Goal: Information Seeking & Learning: Learn about a topic

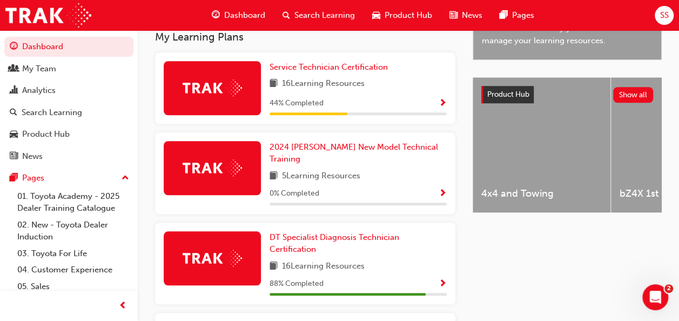
scroll to position [432, 0]
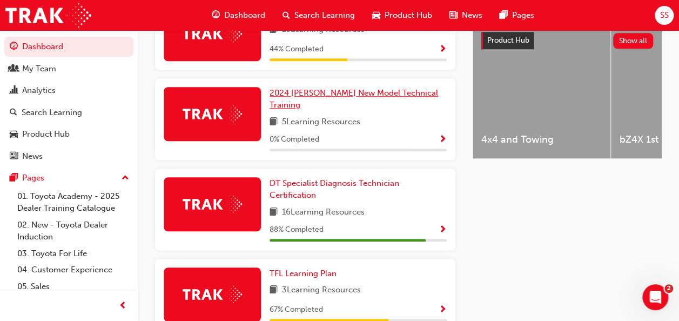
click at [408, 96] on span "2024 Prado New Model Technical Training" at bounding box center [353, 99] width 168 height 22
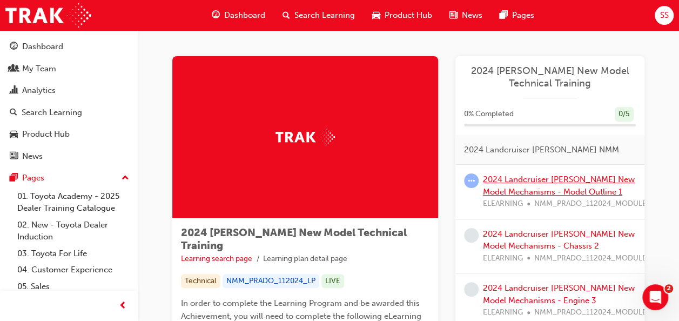
click at [513, 182] on link "2024 Landcruiser Prado New Model Mechanisms - Model Outline 1" at bounding box center [559, 185] width 152 height 22
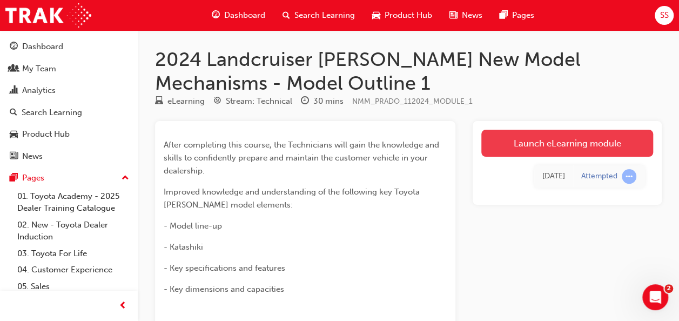
click at [545, 147] on link "Launch eLearning module" at bounding box center [567, 143] width 172 height 27
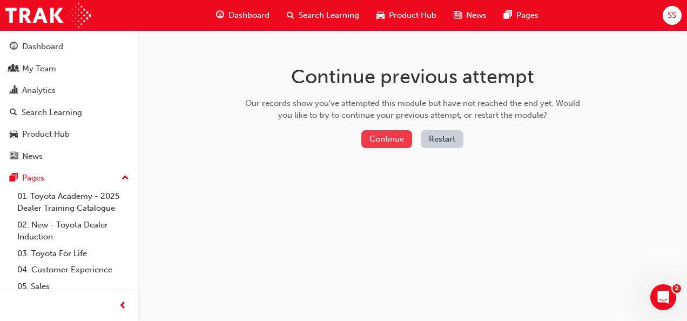
click at [390, 139] on button "Continue" at bounding box center [386, 139] width 51 height 18
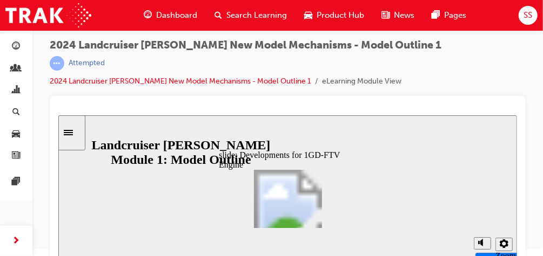
scroll to position [15, 0]
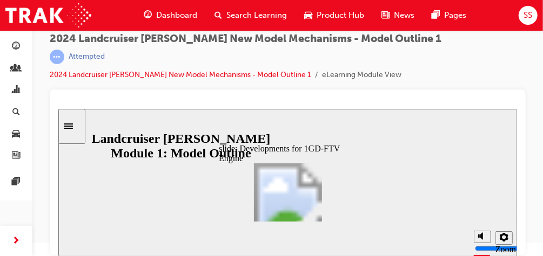
click at [72, 126] on icon "Sidebar Toggle" at bounding box center [67, 125] width 9 height 5
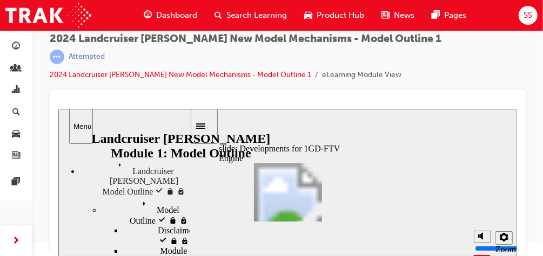
click at [200, 124] on div "Sidebar Toggle" at bounding box center [203, 126] width 18 height 8
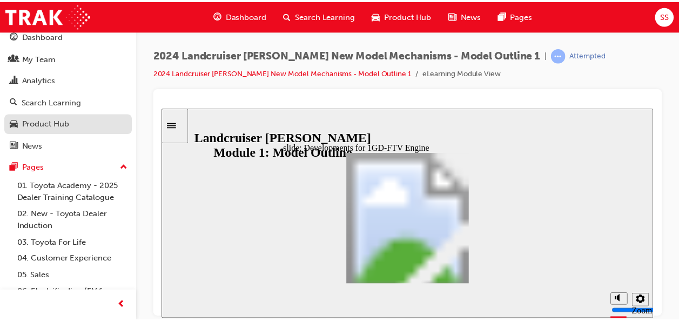
scroll to position [0, 0]
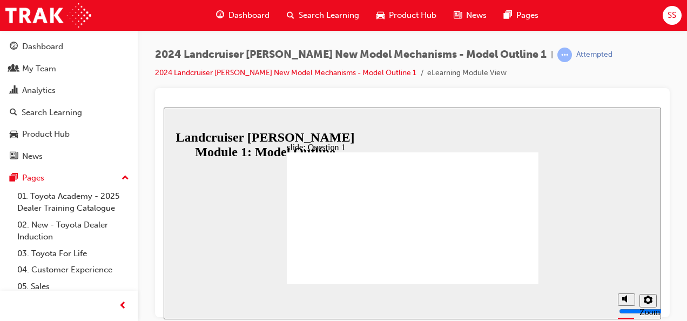
radio input "true"
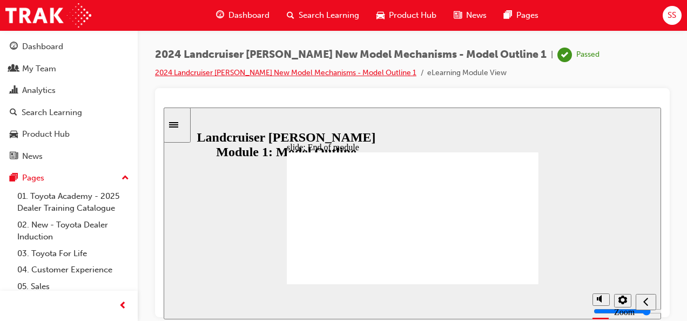
click at [345, 70] on link "2024 Landcruiser Prado New Model Mechanisms - Model Outline 1" at bounding box center [285, 72] width 261 height 9
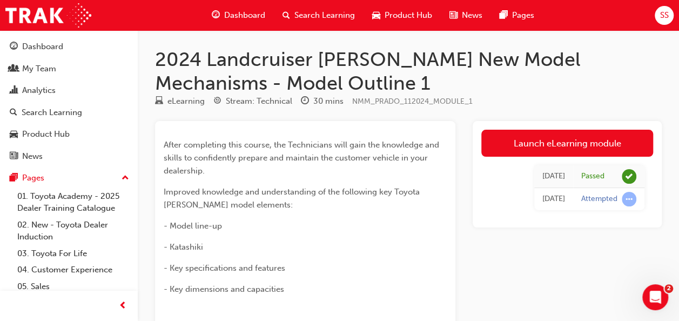
click at [244, 13] on span "Dashboard" at bounding box center [244, 15] width 41 height 12
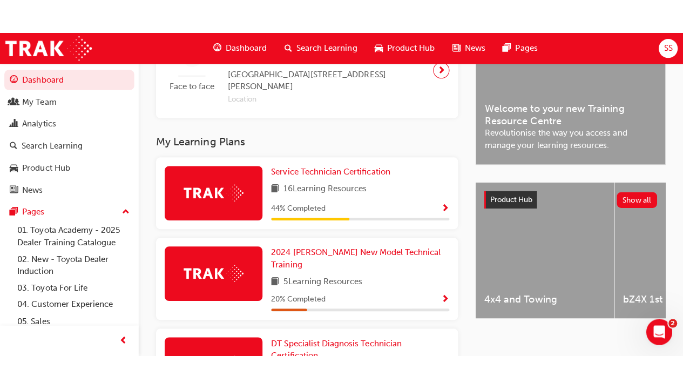
scroll to position [324, 0]
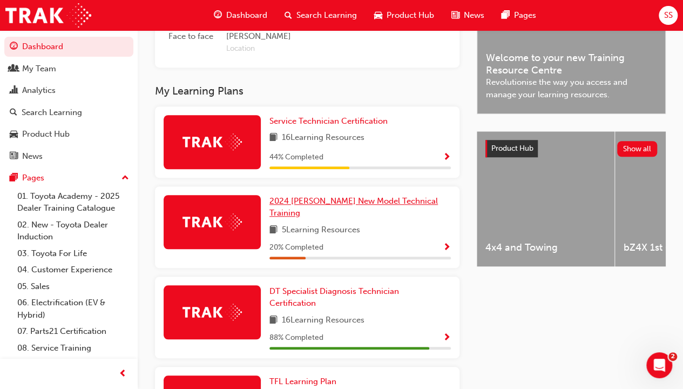
click at [332, 203] on span "2024 Prado New Model Technical Training" at bounding box center [353, 207] width 168 height 22
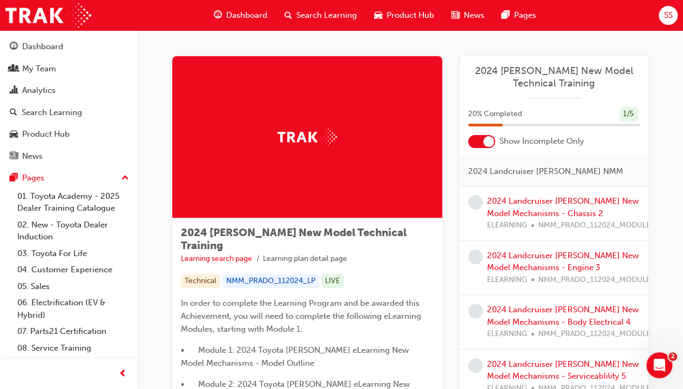
scroll to position [54, 0]
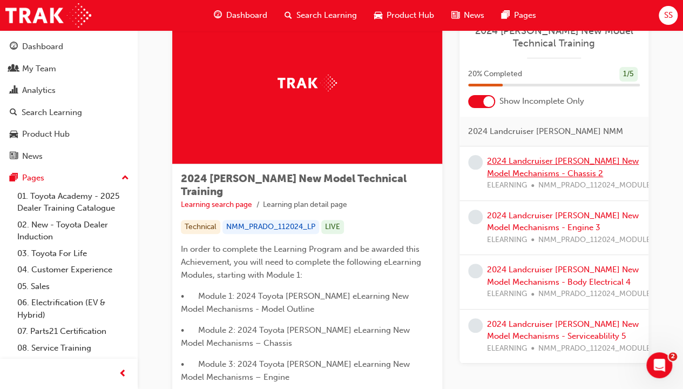
click at [520, 162] on link "2024 Landcruiser Prado New Model Mechanisms - Chassis 2" at bounding box center [563, 167] width 152 height 22
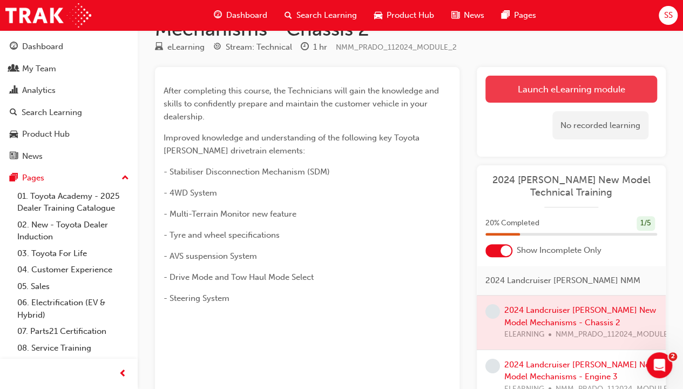
click at [566, 85] on link "Launch eLearning module" at bounding box center [571, 89] width 172 height 27
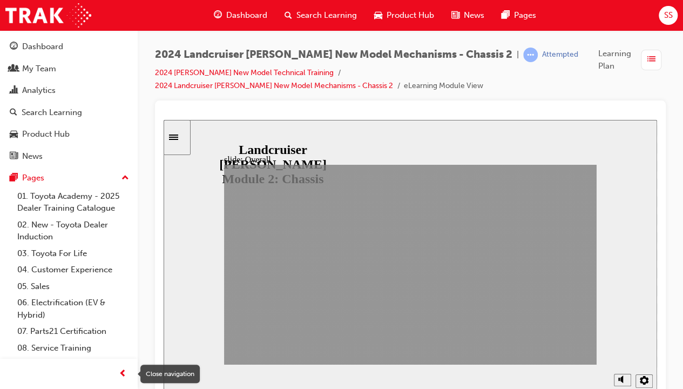
drag, startPoint x: 119, startPoint y: 371, endPoint x: 45, endPoint y: 264, distance: 130.1
click at [119, 320] on span "prev-icon" at bounding box center [123, 373] width 8 height 13
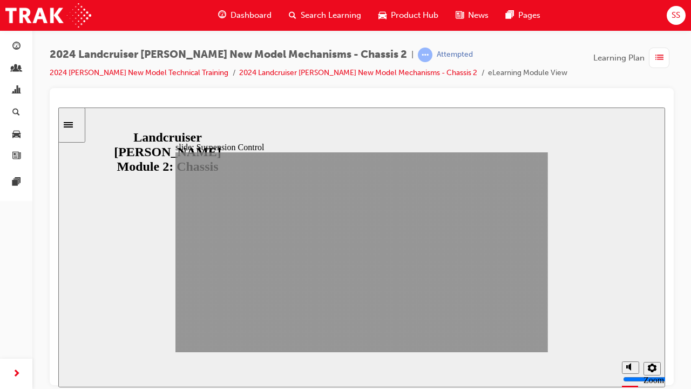
drag, startPoint x: 453, startPoint y: 340, endPoint x: 510, endPoint y: 344, distance: 56.3
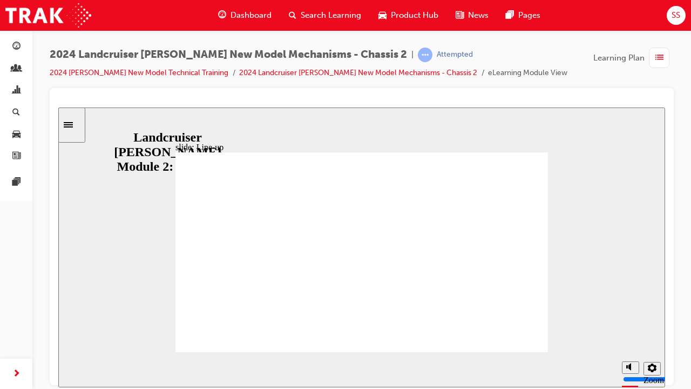
radio input "true"
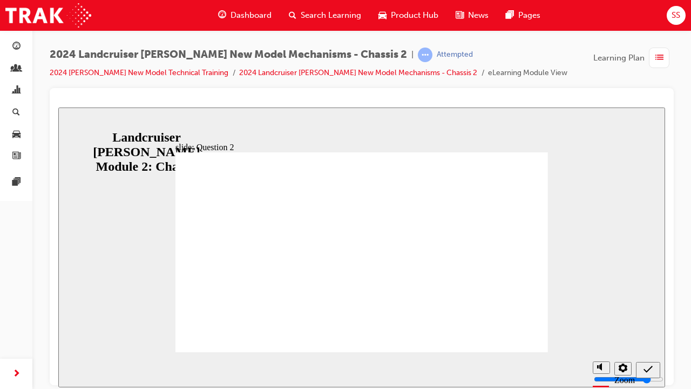
radio input "true"
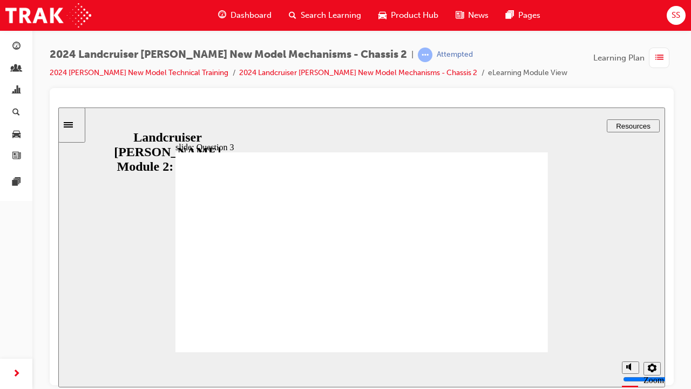
radio input "true"
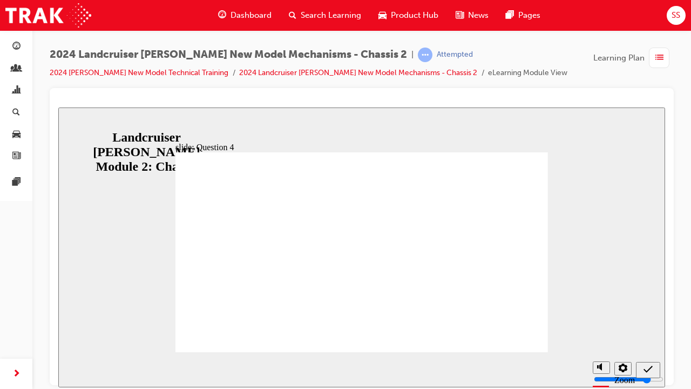
radio input "true"
radio input "false"
radio input "true"
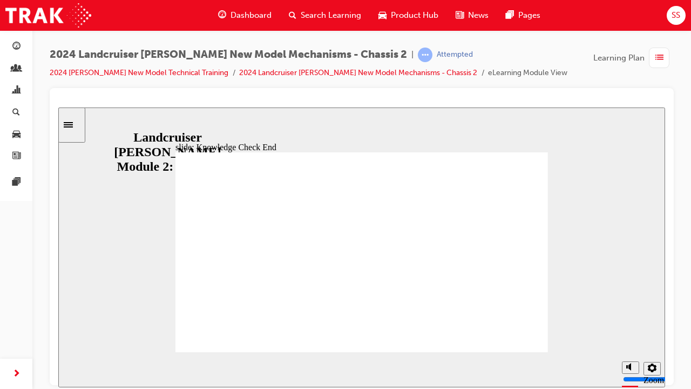
click at [73, 122] on icon "Sidebar Toggle" at bounding box center [68, 123] width 9 height 5
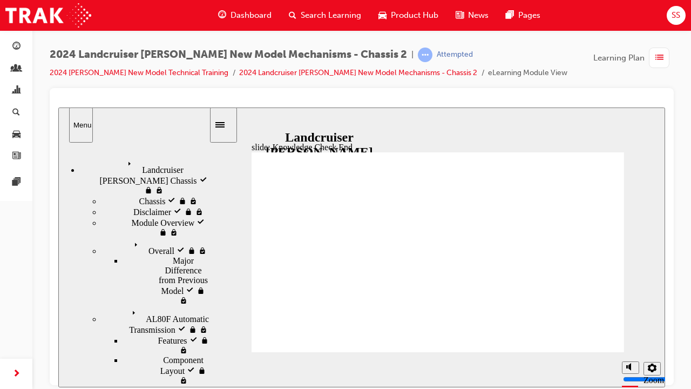
click at [159, 168] on div "Landcruiser Prado Chassis visited Landcruiser Prado Chassis" at bounding box center [144, 175] width 129 height 39
click at [117, 166] on div "Landcruiser Prado Chassis Landcruiser Prado Chassis" at bounding box center [144, 175] width 129 height 39
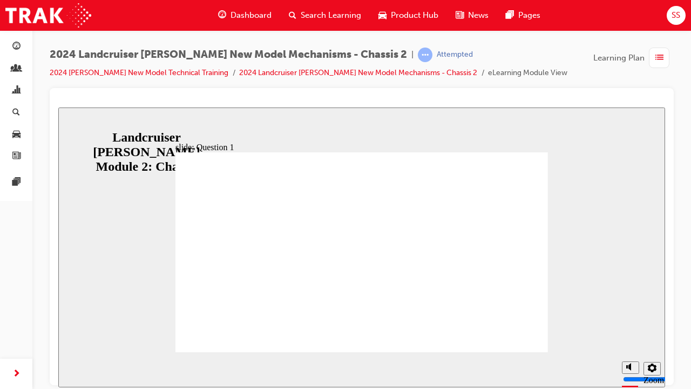
radio input "true"
radio input "false"
radio input "true"
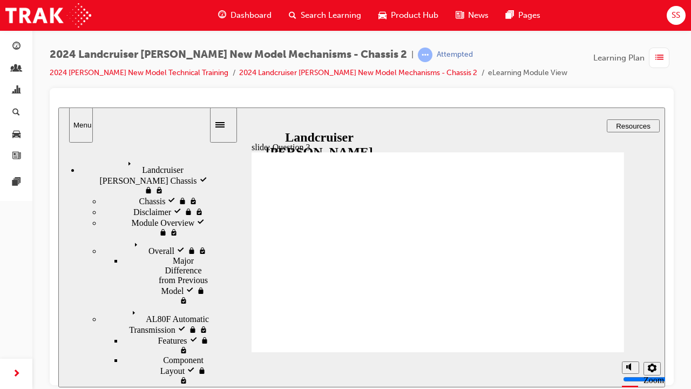
radio input "true"
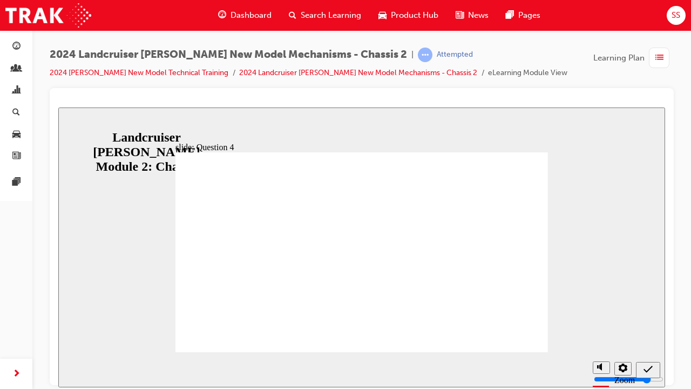
radio input "true"
radio input "false"
radio input "true"
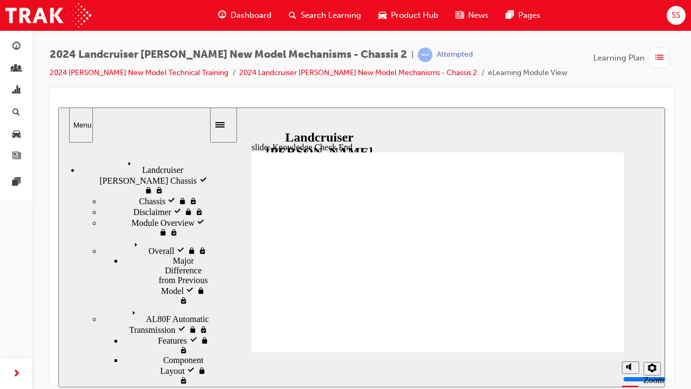
drag, startPoint x: 358, startPoint y: 283, endPoint x: 459, endPoint y: 319, distance: 106.7
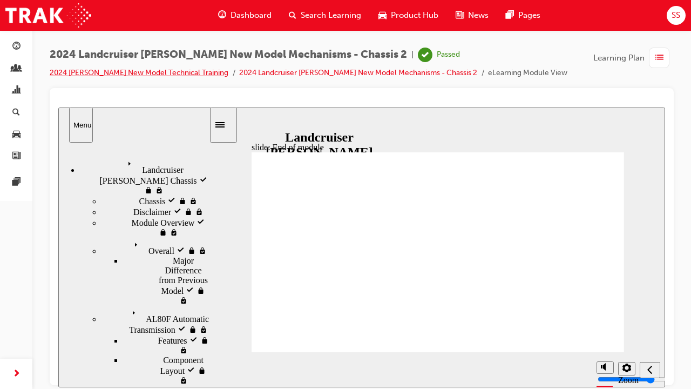
click at [165, 74] on link "2024 Prado New Model Technical Training" at bounding box center [139, 72] width 179 height 9
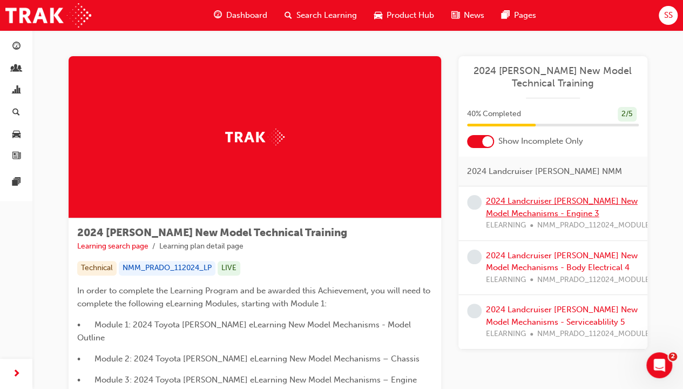
click at [560, 208] on div "2024 Landcruiser Prado New Model Mechanisms - Engine 3 ELEARNING NMM_PRADO_1120…" at bounding box center [572, 213] width 172 height 37
click at [525, 213] on link "2024 Landcruiser Prado New Model Mechanisms - Engine 3" at bounding box center [562, 207] width 152 height 22
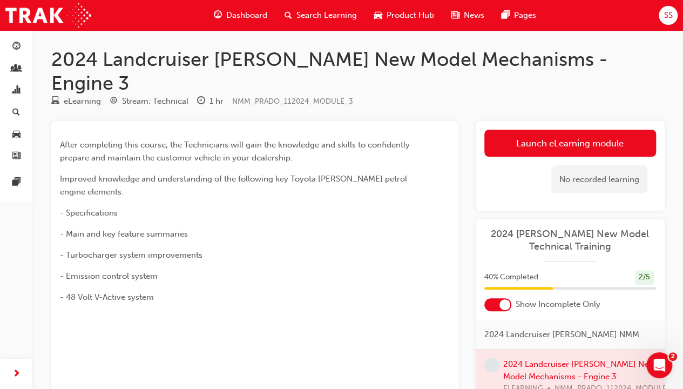
click at [589, 130] on link "Launch eLearning module" at bounding box center [570, 143] width 172 height 27
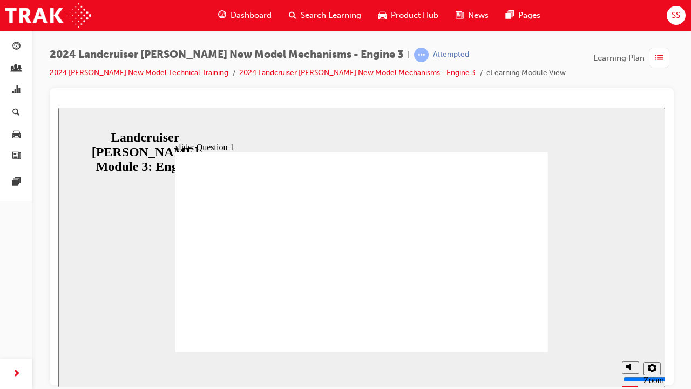
radio input "true"
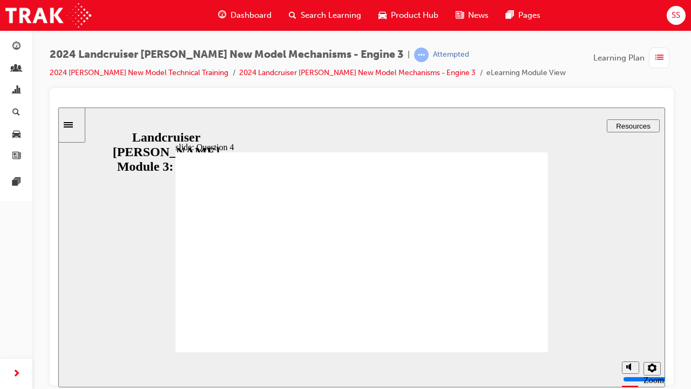
radio input "true"
radio input "false"
radio input "true"
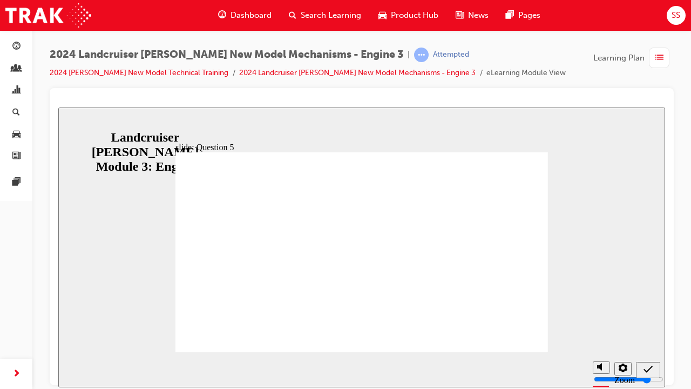
radio input "true"
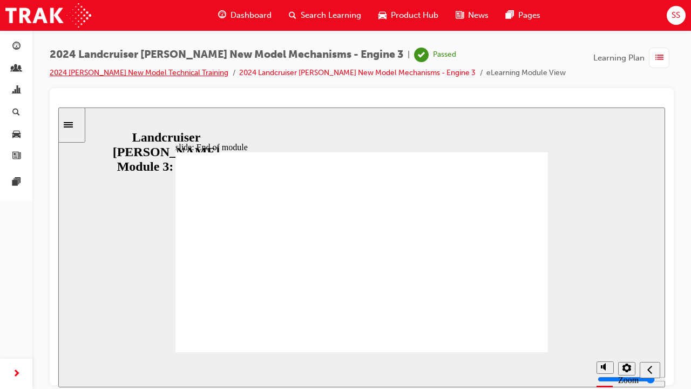
click at [164, 74] on link "2024 [PERSON_NAME] New Model Technical Training" at bounding box center [139, 72] width 179 height 9
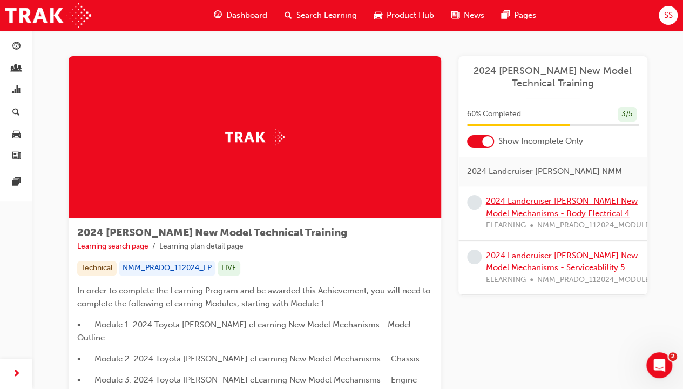
click at [528, 216] on link "2024 Landcruiser Prado New Model Mechanisms - Body Electrical 4" at bounding box center [562, 207] width 152 height 22
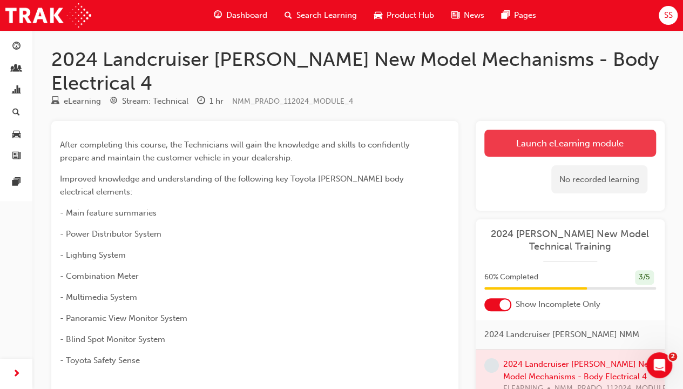
click at [564, 130] on link "Launch eLearning module" at bounding box center [570, 143] width 172 height 27
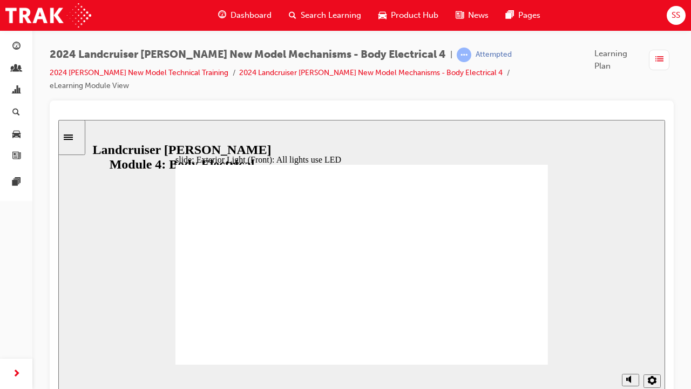
drag, startPoint x: 514, startPoint y: 350, endPoint x: 469, endPoint y: 351, distance: 45.9
drag, startPoint x: 511, startPoint y: 358, endPoint x: 470, endPoint y: 351, distance: 41.6
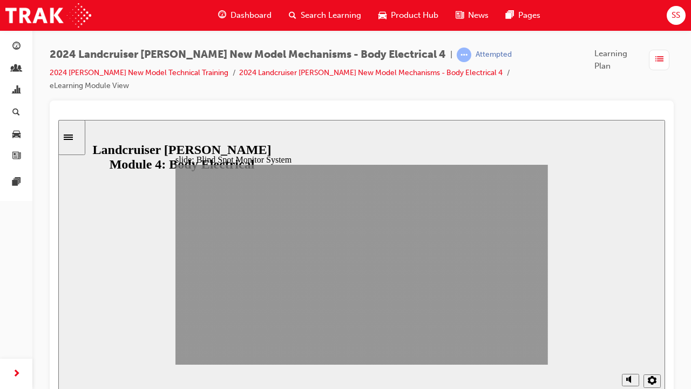
drag, startPoint x: 456, startPoint y: 351, endPoint x: 510, endPoint y: 351, distance: 53.4
drag, startPoint x: 469, startPoint y: 353, endPoint x: 360, endPoint y: 308, distance: 117.9
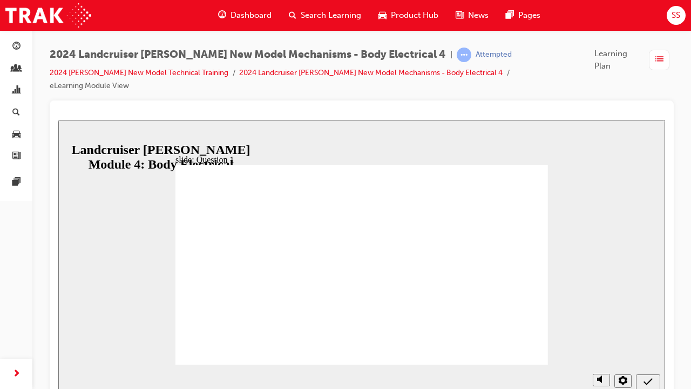
radio input "true"
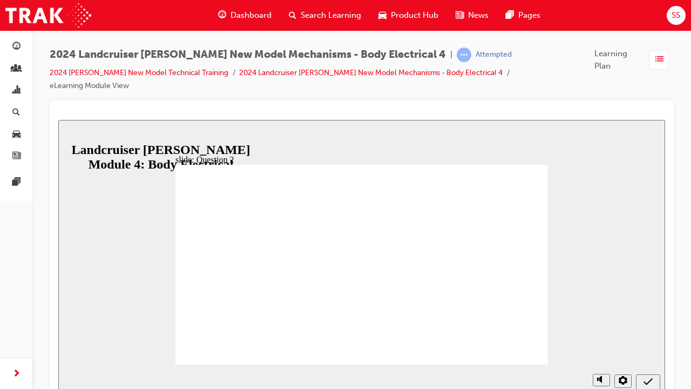
radio input "true"
radio input "false"
radio input "true"
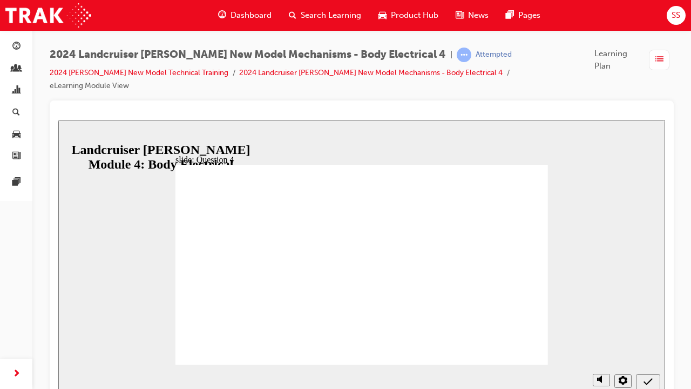
radio input "false"
radio input "true"
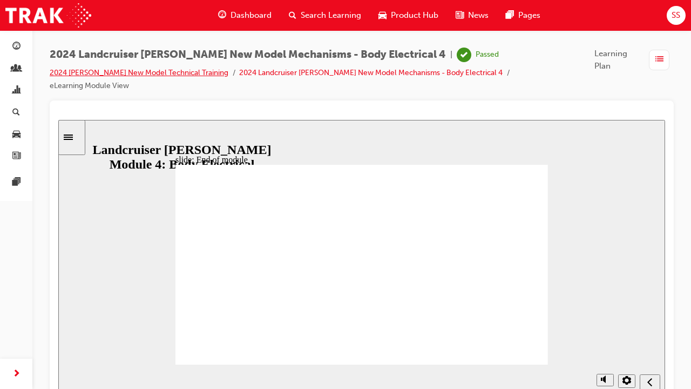
click at [177, 71] on link "2024 Prado New Model Technical Training" at bounding box center [139, 72] width 179 height 9
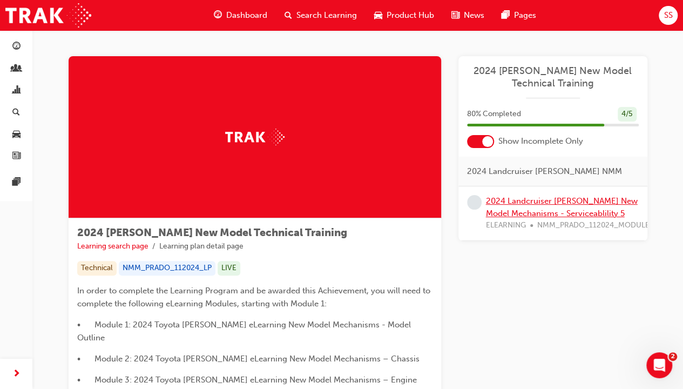
click at [537, 213] on link "2024 Landcruiser Prado New Model Mechanisms - Serviceablility 5" at bounding box center [562, 207] width 152 height 22
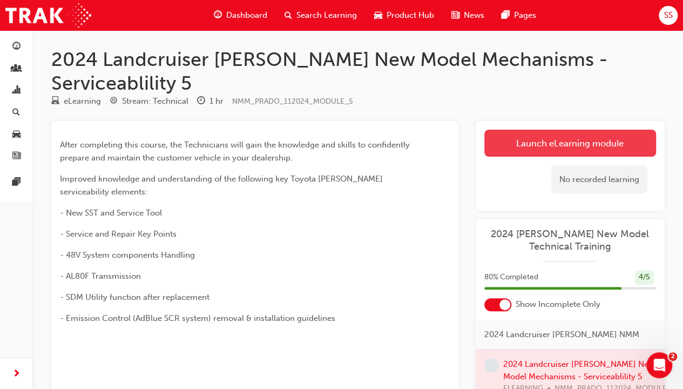
click at [534, 130] on link "Launch eLearning module" at bounding box center [570, 143] width 172 height 27
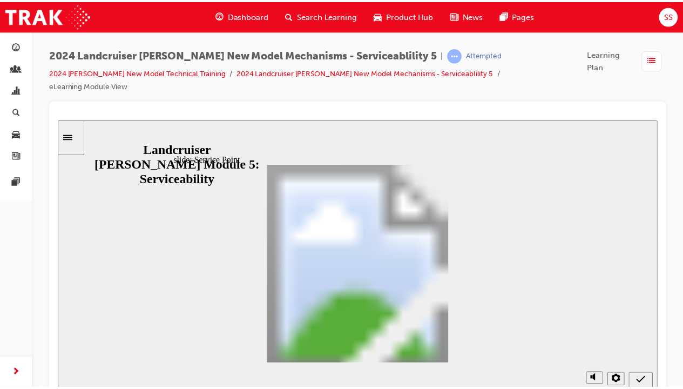
scroll to position [225, 0]
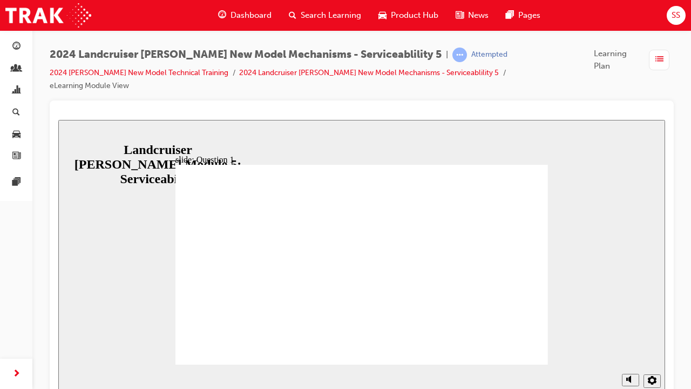
radio input "true"
radio input "false"
radio input "true"
radio input "false"
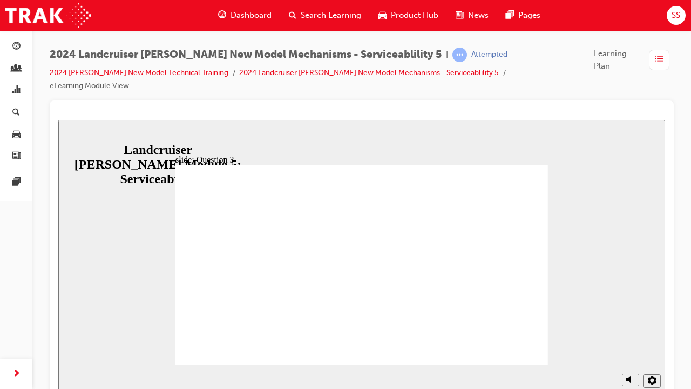
radio input "true"
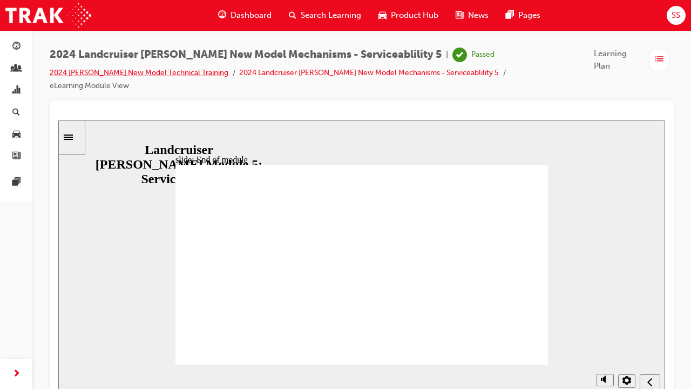
click at [164, 70] on link "2024 Prado New Model Technical Training" at bounding box center [139, 72] width 179 height 9
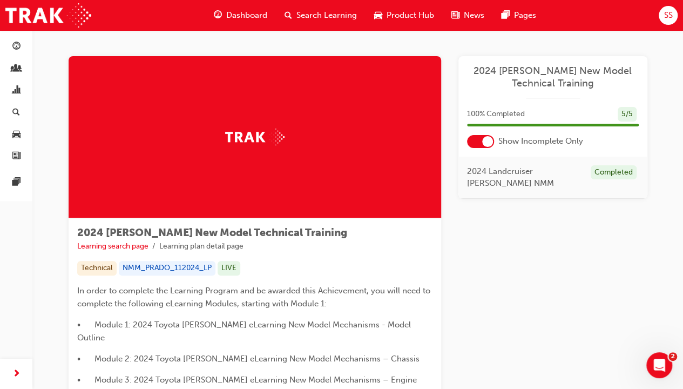
click at [246, 14] on span "Dashboard" at bounding box center [246, 15] width 41 height 12
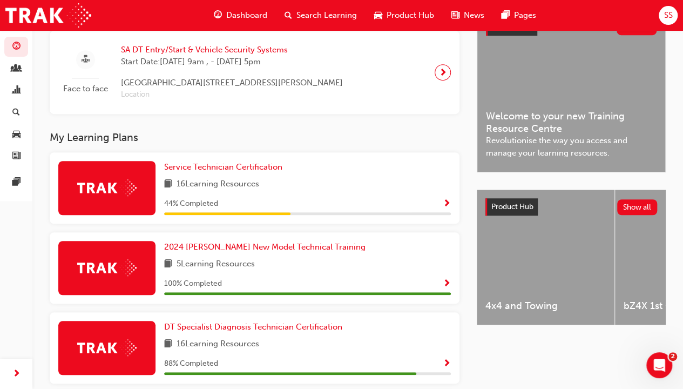
scroll to position [270, 0]
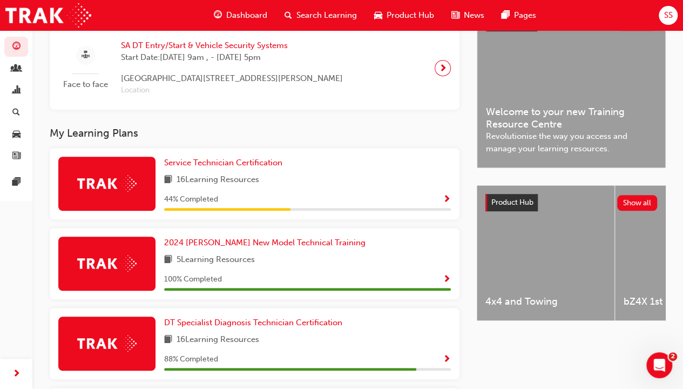
click at [317, 13] on span "Search Learning" at bounding box center [326, 15] width 60 height 12
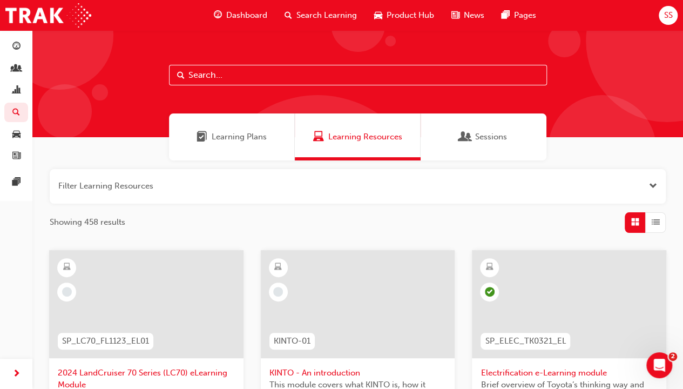
click at [273, 83] on input "text" at bounding box center [358, 75] width 378 height 21
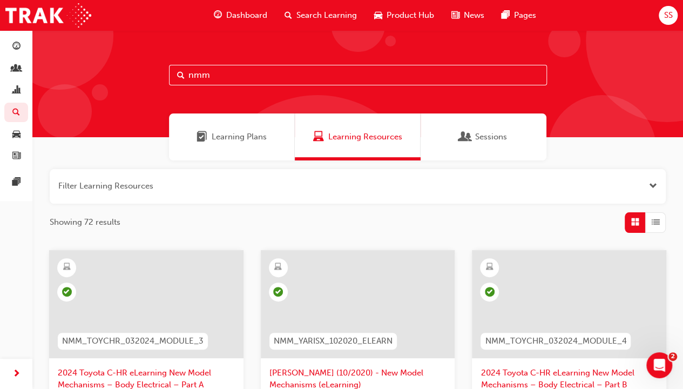
type input "nmm"
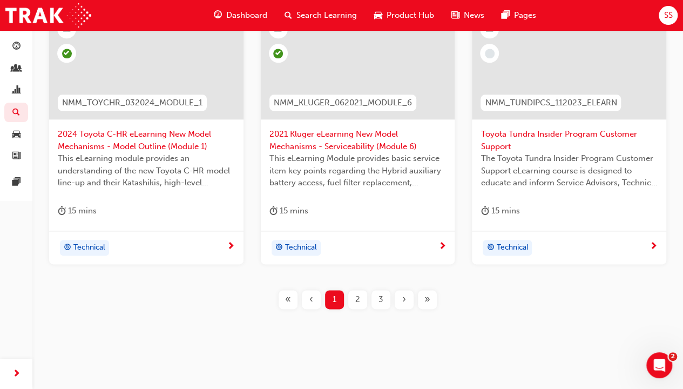
scroll to position [526, 0]
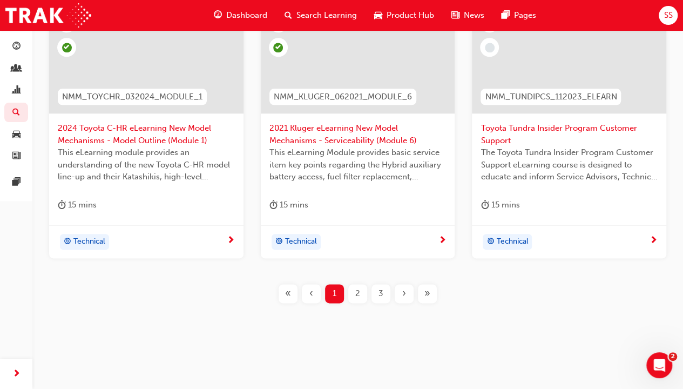
click at [357, 287] on span "2" at bounding box center [357, 293] width 5 height 12
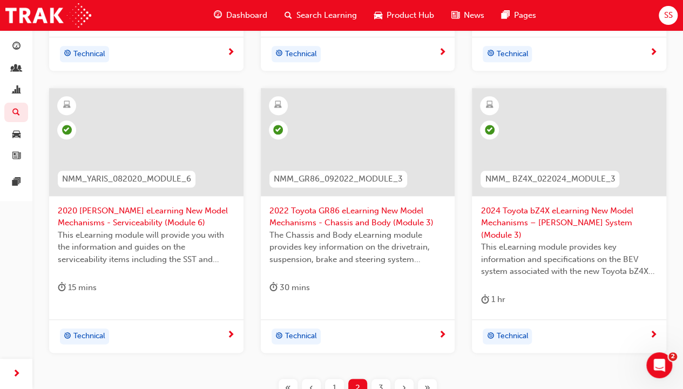
scroll to position [486, 0]
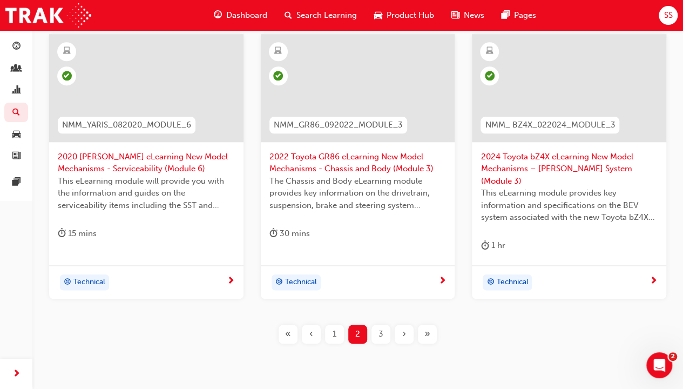
click at [383, 324] on div "3" at bounding box center [380, 333] width 19 height 19
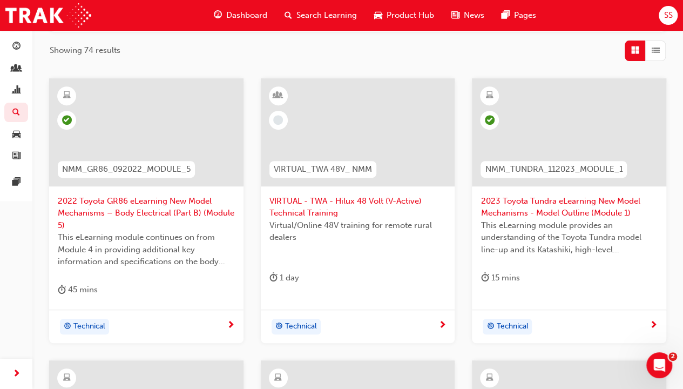
scroll to position [162, 0]
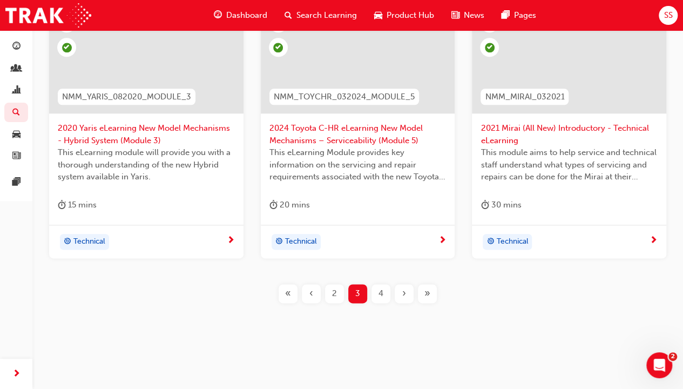
click at [376, 292] on div "4" at bounding box center [380, 293] width 19 height 19
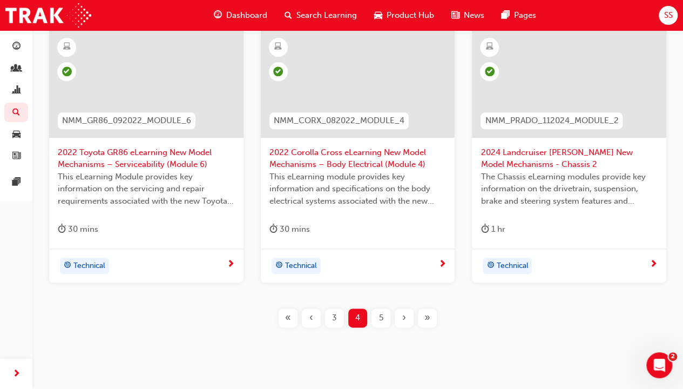
scroll to position [514, 0]
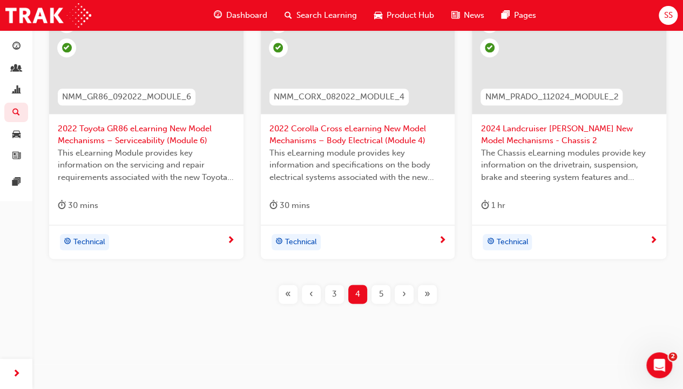
click at [381, 291] on span "5" at bounding box center [381, 294] width 4 height 12
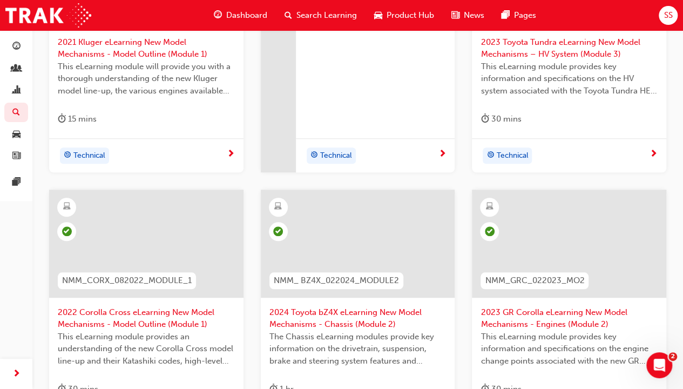
scroll to position [460, 0]
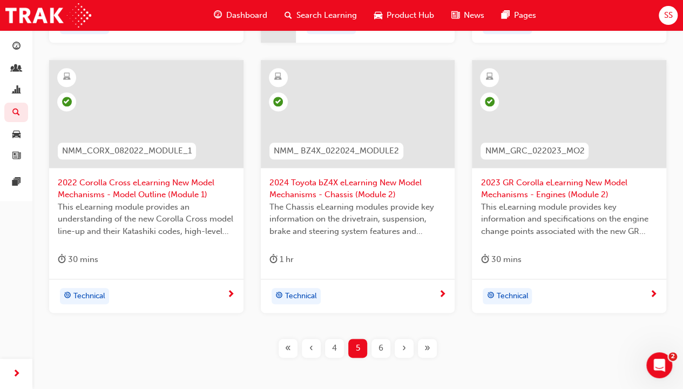
click at [382, 348] on span "6" at bounding box center [380, 348] width 5 height 12
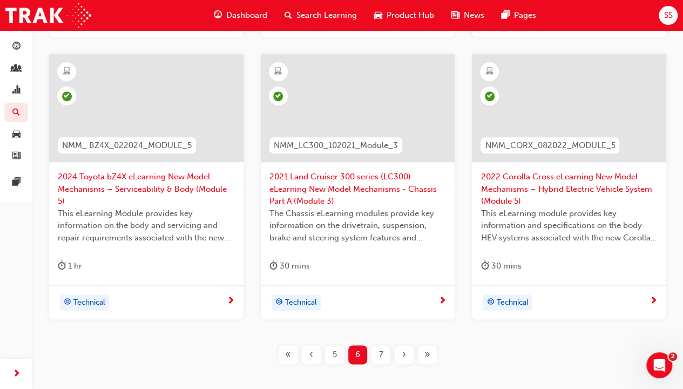
scroll to position [539, 0]
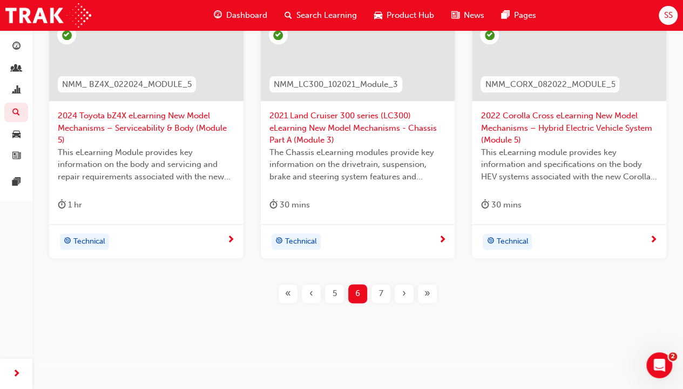
click at [375, 296] on div "7" at bounding box center [380, 293] width 19 height 19
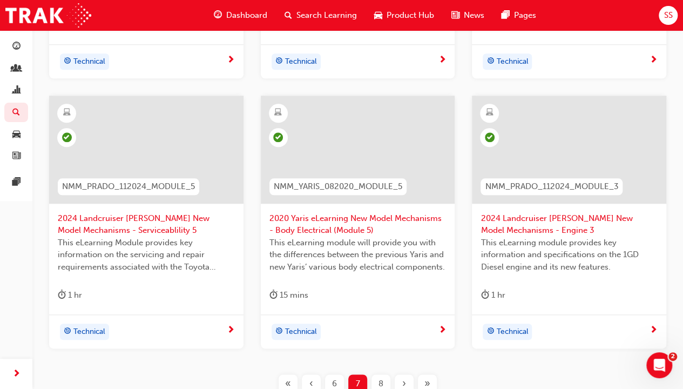
scroll to position [460, 0]
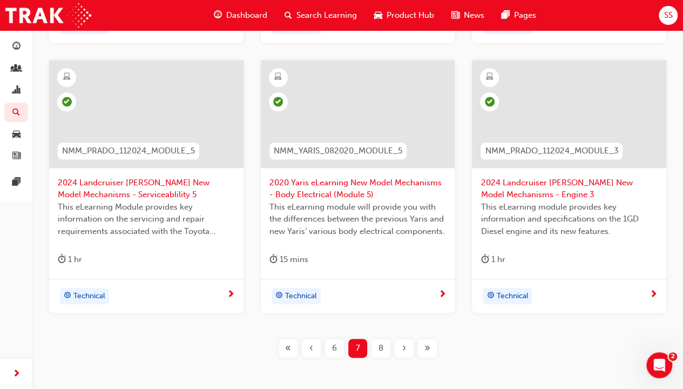
click at [381, 343] on span "8" at bounding box center [380, 348] width 5 height 12
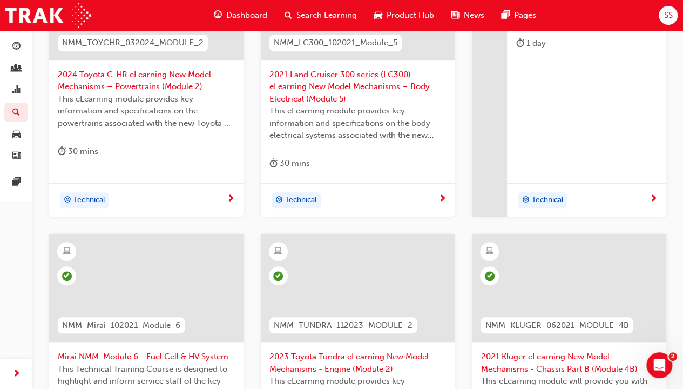
scroll to position [190, 0]
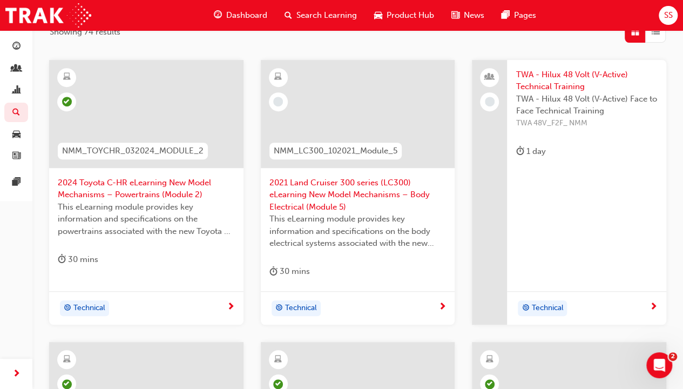
click at [315, 181] on span "2021 Land Cruiser 300 series (LC300) eLearning New Model Mechanisms – Body Elec…" at bounding box center [357, 195] width 177 height 37
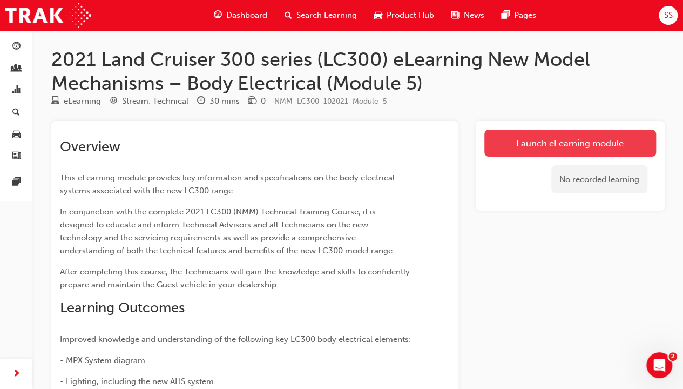
click at [531, 152] on link "Launch eLearning module" at bounding box center [570, 143] width 172 height 27
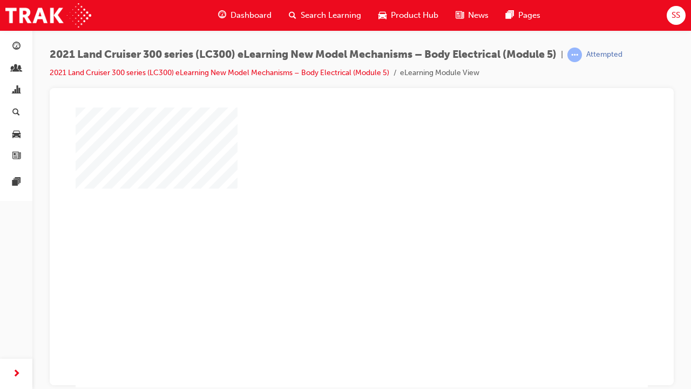
click at [330, 215] on div "play" at bounding box center [330, 215] width 0 height 0
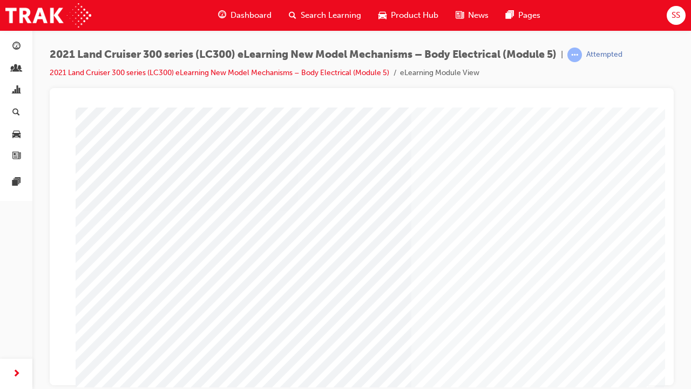
scroll to position [108, 0]
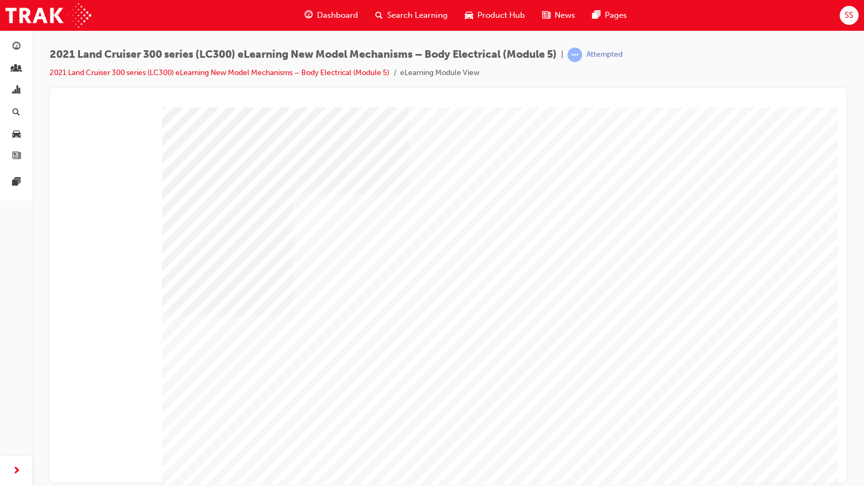
scroll to position [44, 0]
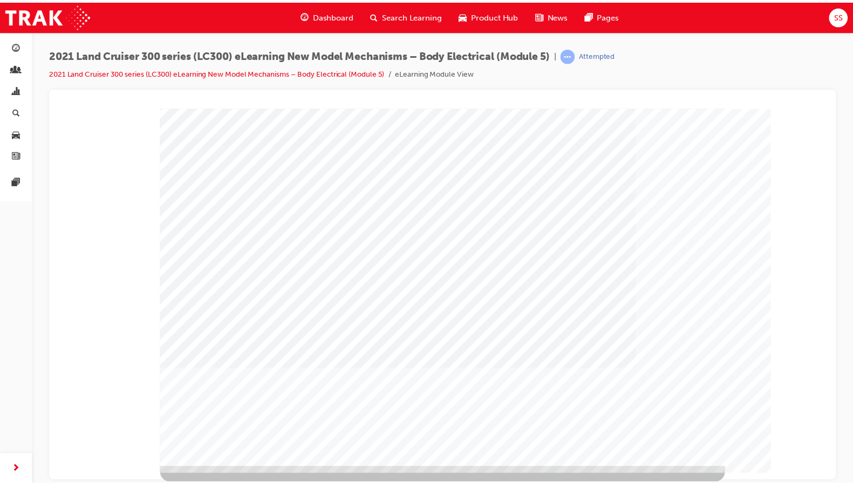
scroll to position [0, 0]
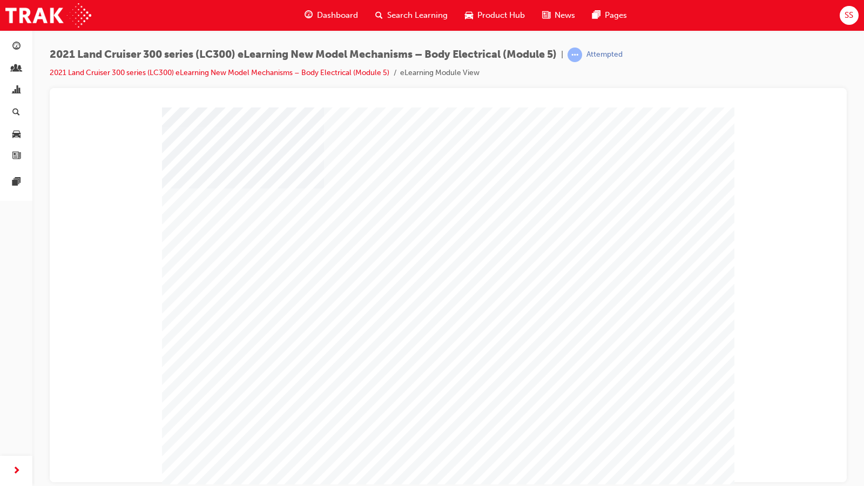
click at [669, 388] on div "" at bounding box center [448, 309] width 572 height 405
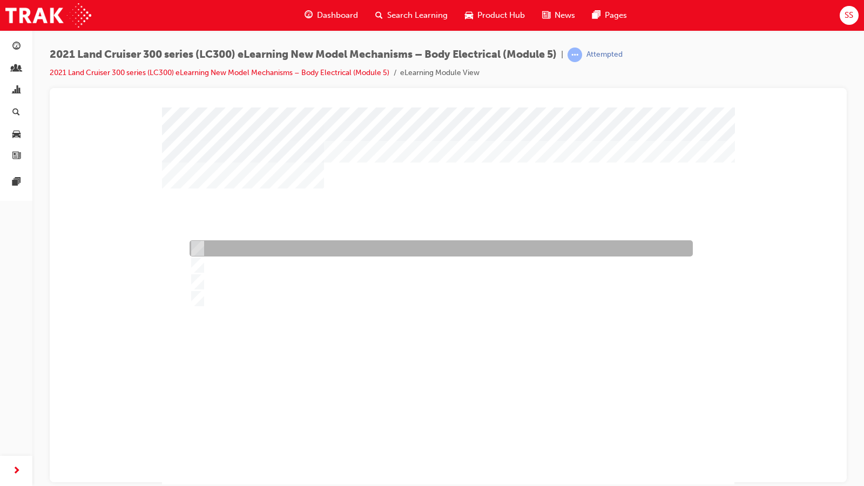
click at [262, 250] on div at bounding box center [438, 248] width 503 height 16
radio input "true"
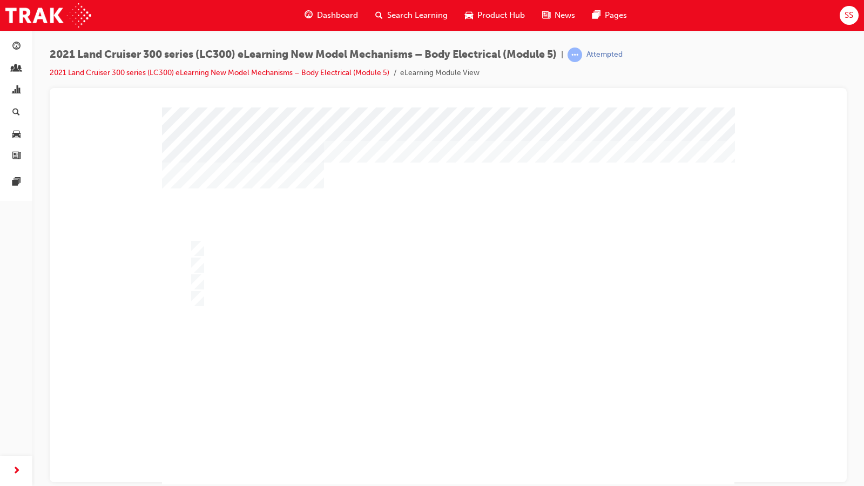
click at [417, 370] on div at bounding box center [448, 309] width 572 height 405
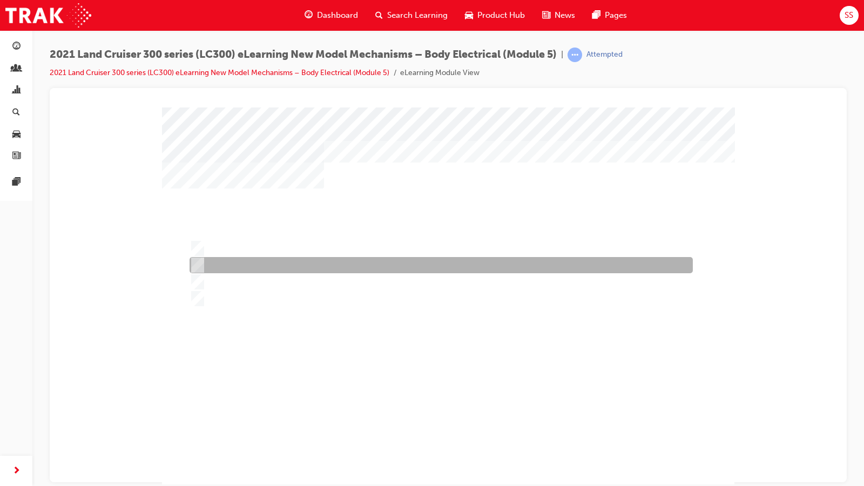
click at [265, 265] on div at bounding box center [438, 265] width 503 height 16
radio input "true"
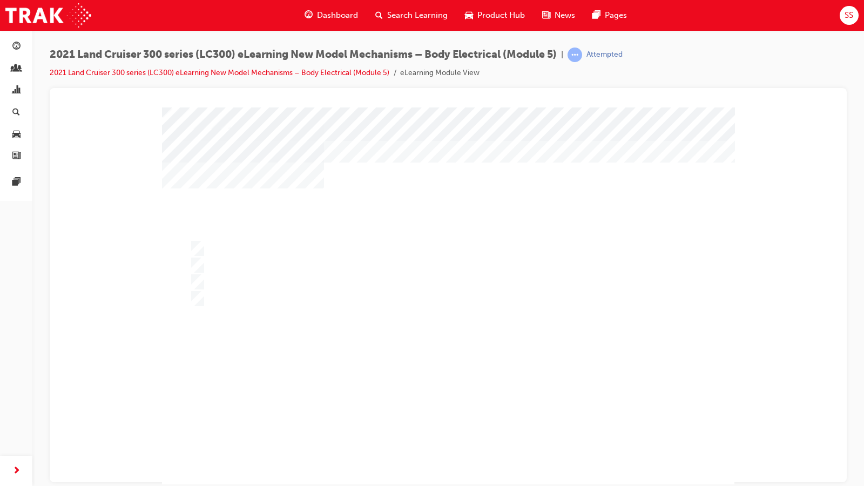
click at [424, 388] on div at bounding box center [448, 309] width 572 height 405
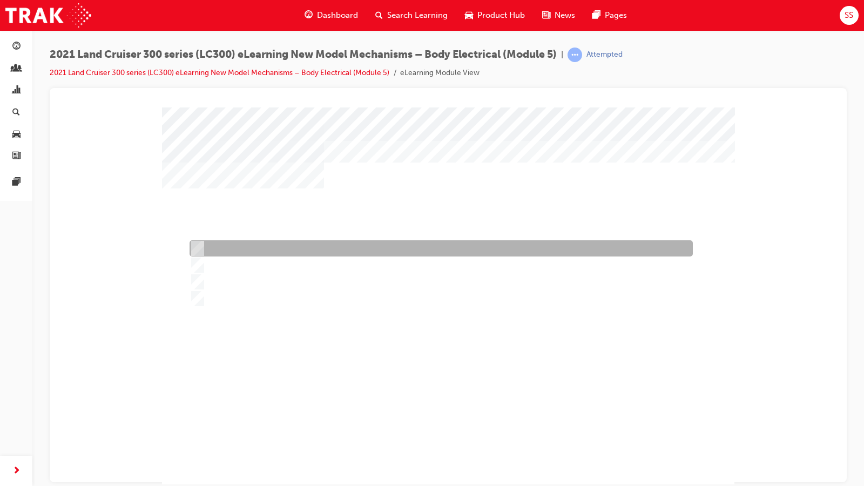
click at [252, 241] on div at bounding box center [438, 248] width 503 height 16
radio input "true"
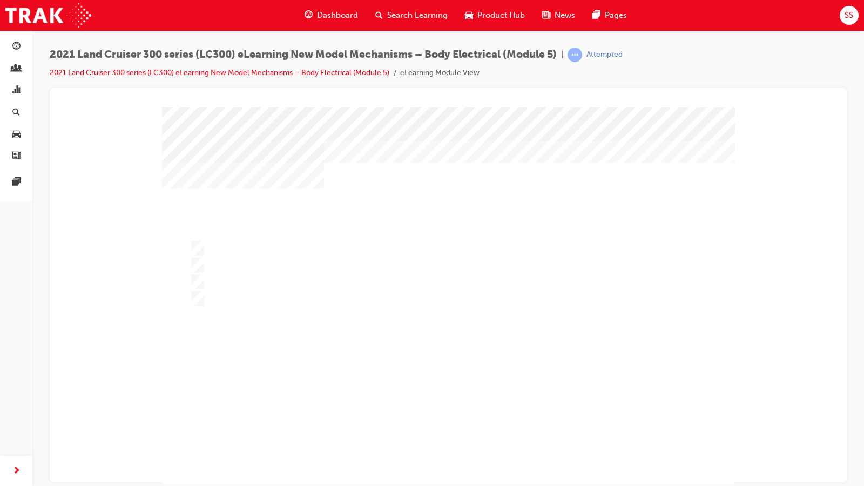
click at [451, 388] on div at bounding box center [448, 309] width 572 height 405
click at [235, 282] on div at bounding box center [438, 282] width 503 height 16
click at [305, 250] on div at bounding box center [448, 309] width 572 height 405
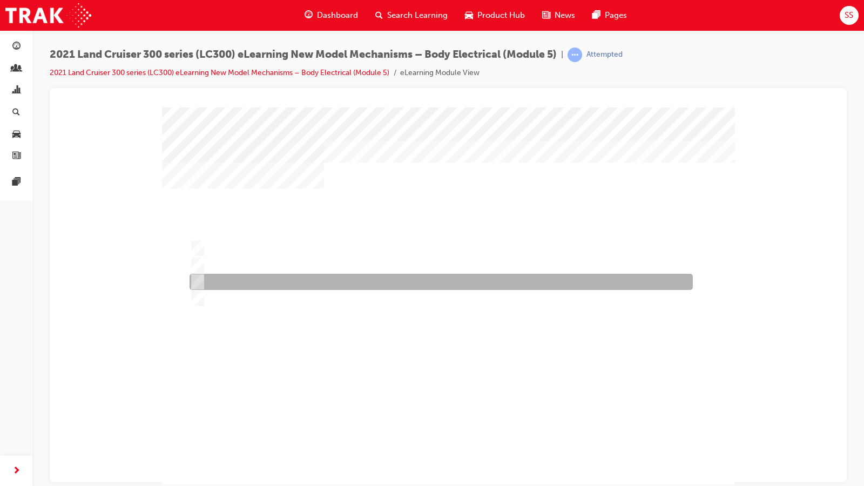
click at [294, 279] on div at bounding box center [438, 282] width 503 height 16
radio input "true"
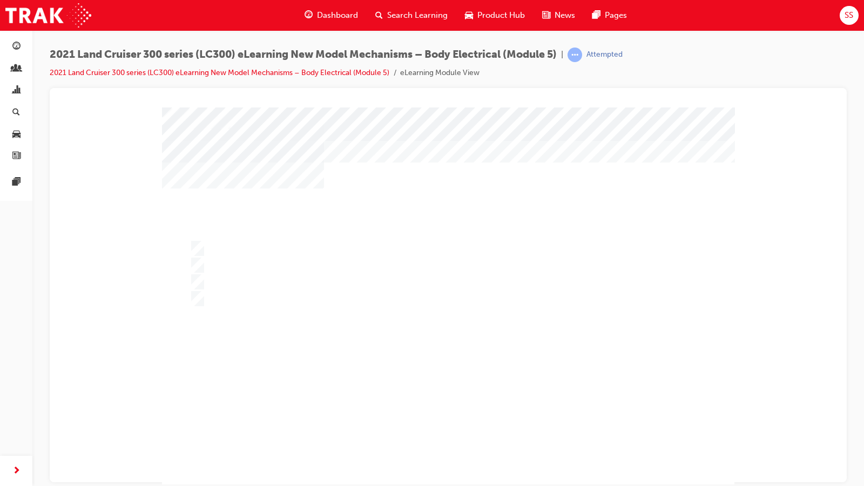
click at [288, 243] on div at bounding box center [448, 309] width 572 height 405
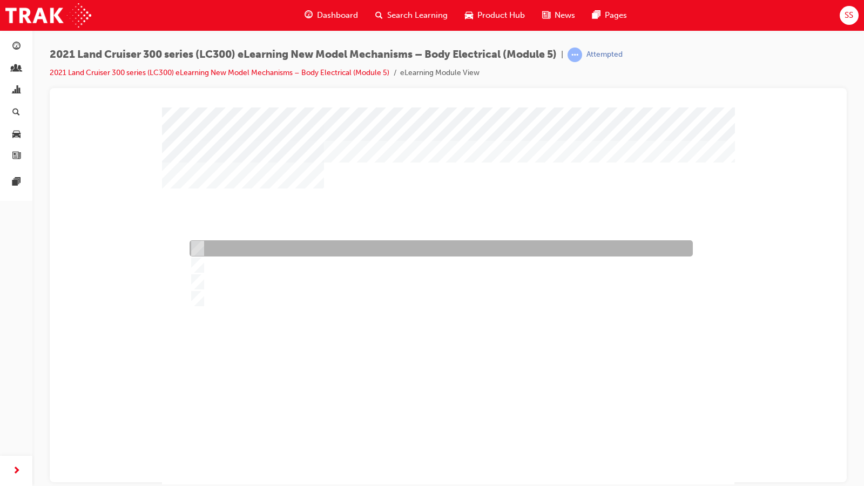
click at [288, 243] on div at bounding box center [438, 248] width 503 height 16
radio input "true"
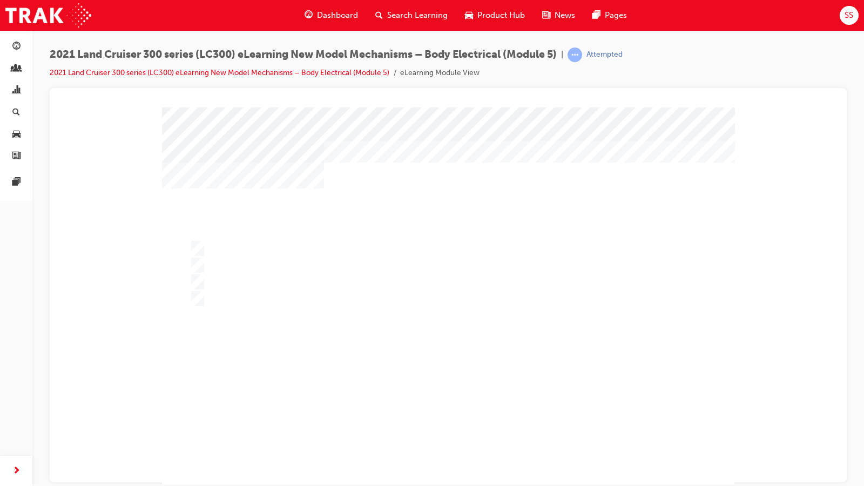
click at [451, 388] on div at bounding box center [448, 309] width 572 height 405
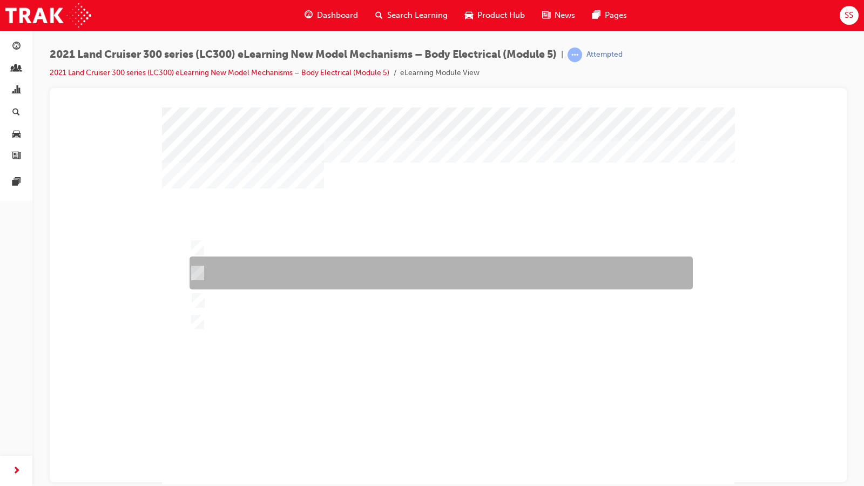
click at [605, 268] on div at bounding box center [438, 272] width 503 height 33
radio input "true"
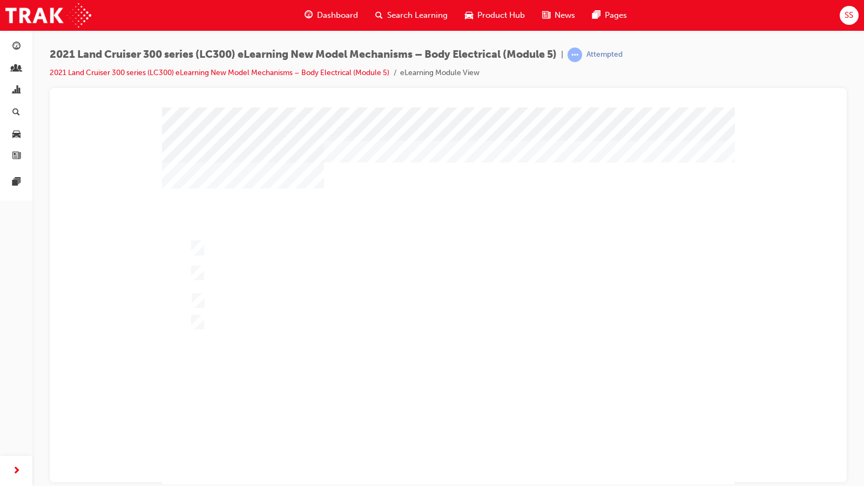
click at [461, 388] on div at bounding box center [448, 309] width 572 height 405
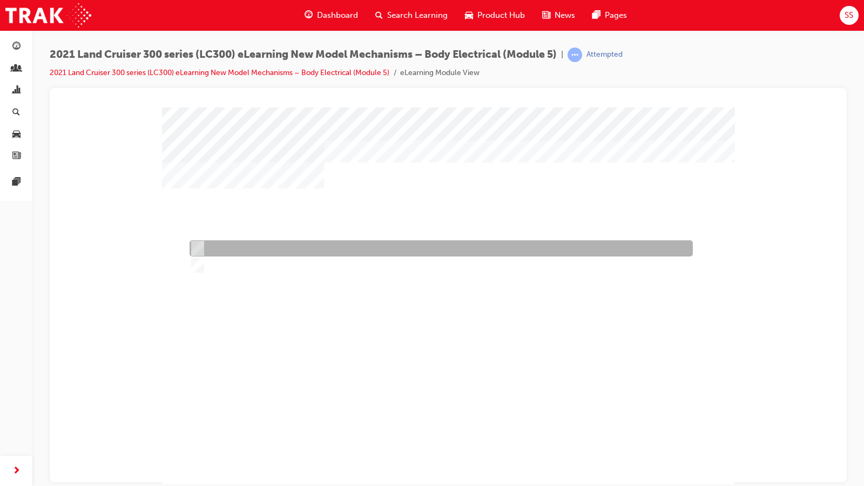
click at [387, 249] on div at bounding box center [438, 248] width 503 height 16
radio input "true"
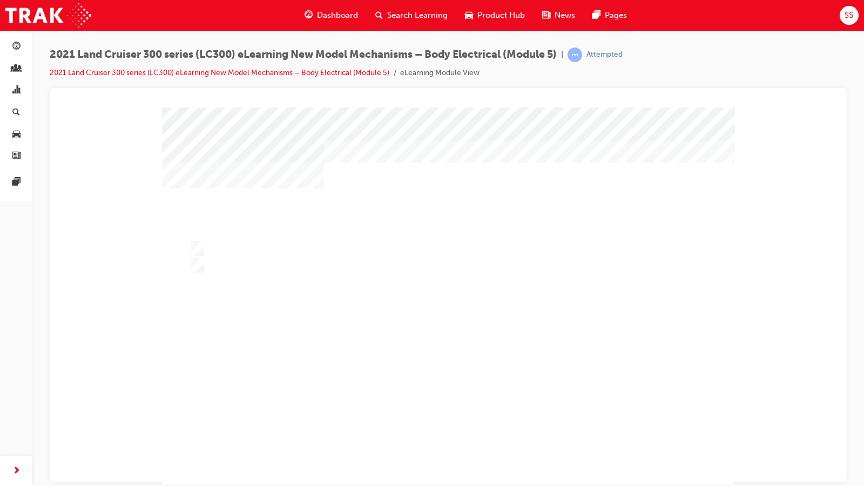
click at [457, 388] on div at bounding box center [448, 309] width 572 height 405
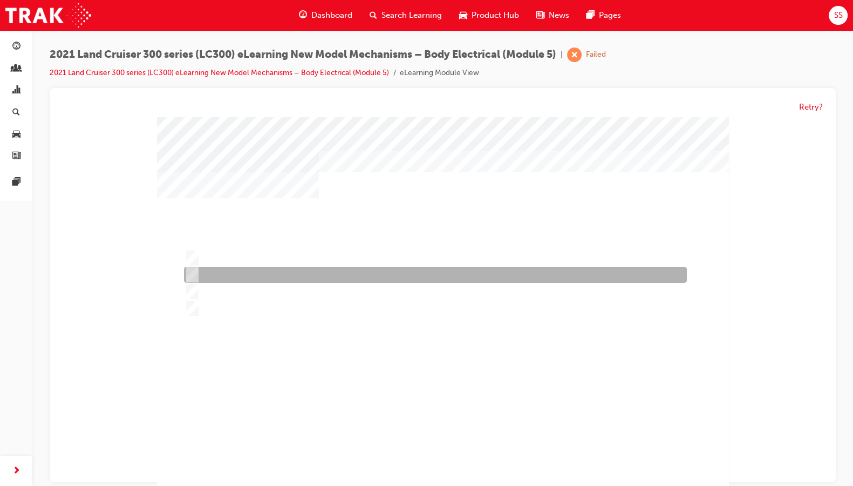
click at [276, 272] on div at bounding box center [432, 275] width 503 height 16
radio input "true"
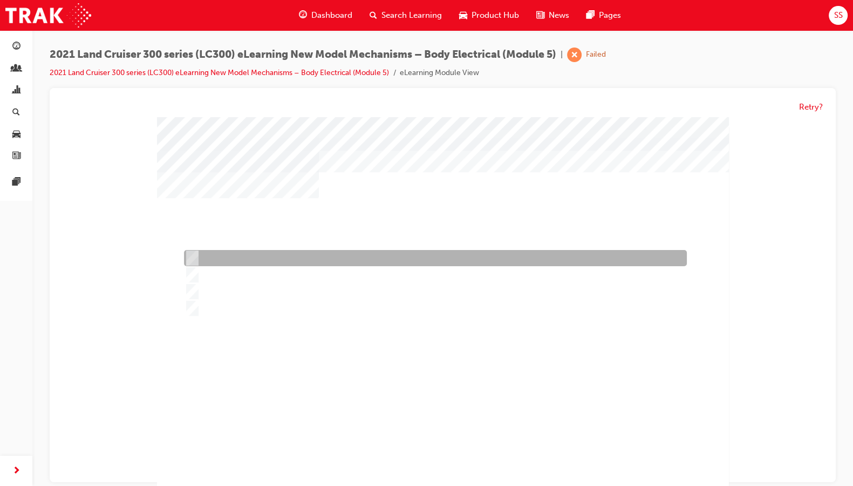
click at [300, 260] on div at bounding box center [432, 258] width 503 height 16
radio input "true"
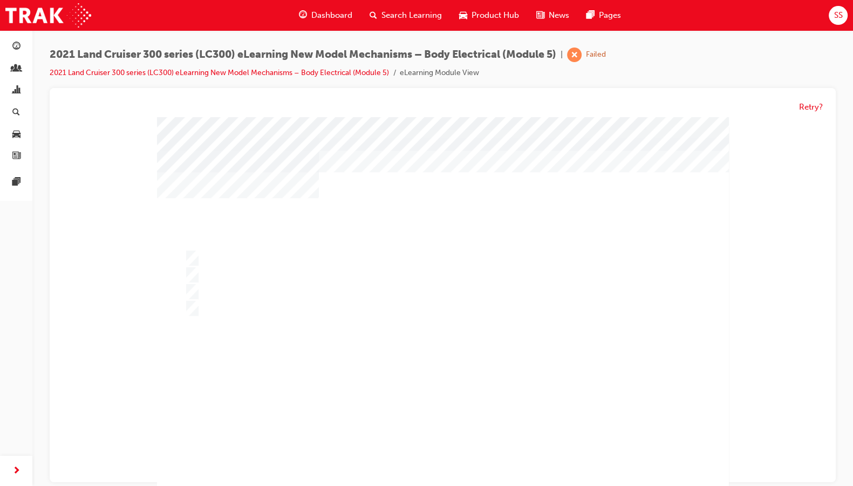
click at [451, 388] on div at bounding box center [443, 319] width 572 height 405
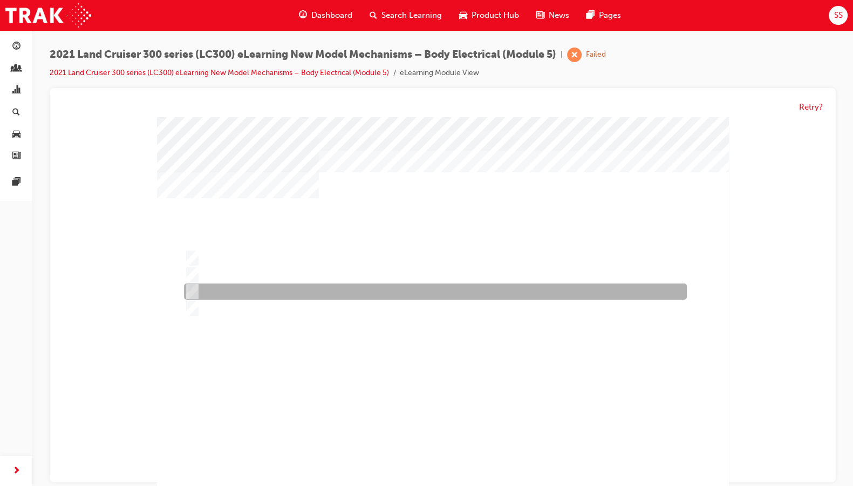
click at [266, 295] on div at bounding box center [432, 292] width 503 height 16
radio input "true"
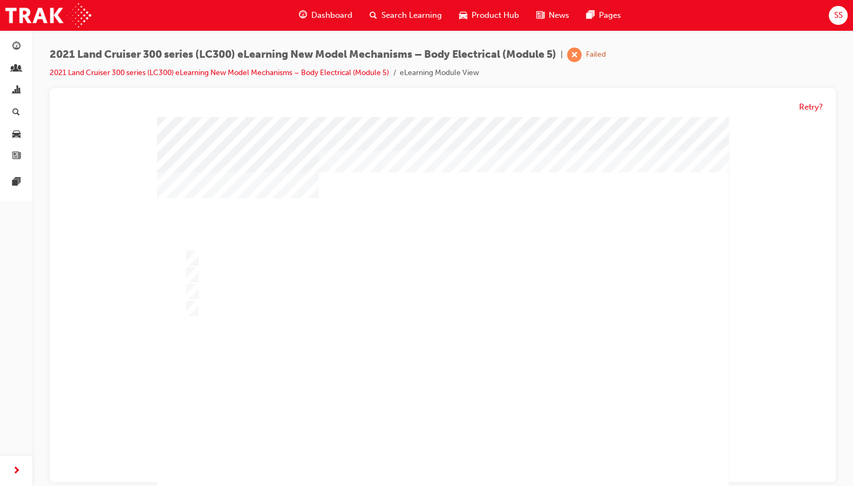
click at [429, 388] on div at bounding box center [443, 319] width 572 height 405
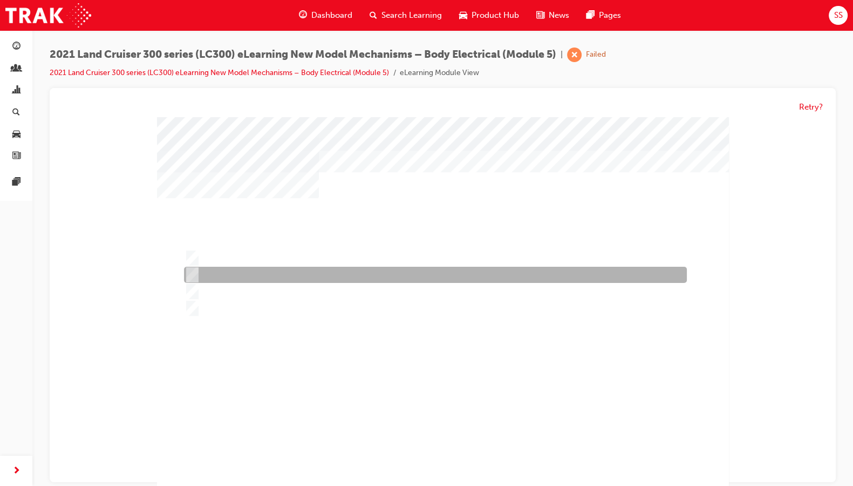
click at [301, 279] on div at bounding box center [432, 275] width 503 height 16
radio input "true"
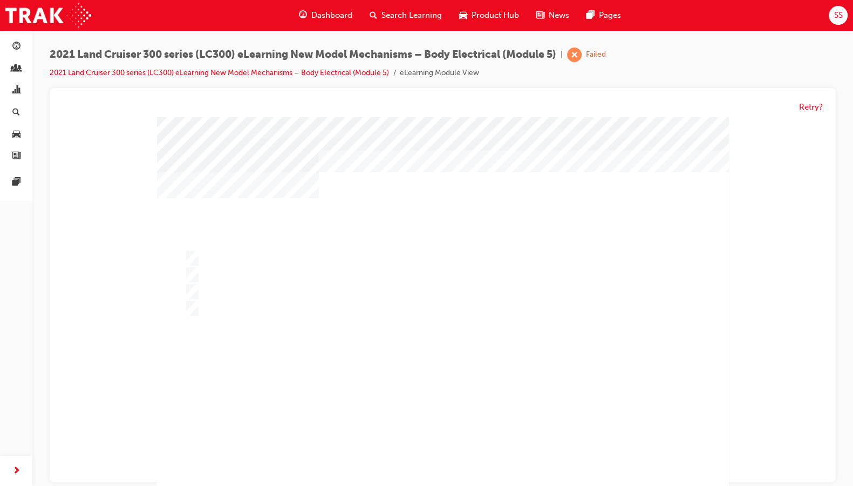
click at [432, 388] on div at bounding box center [443, 319] width 572 height 405
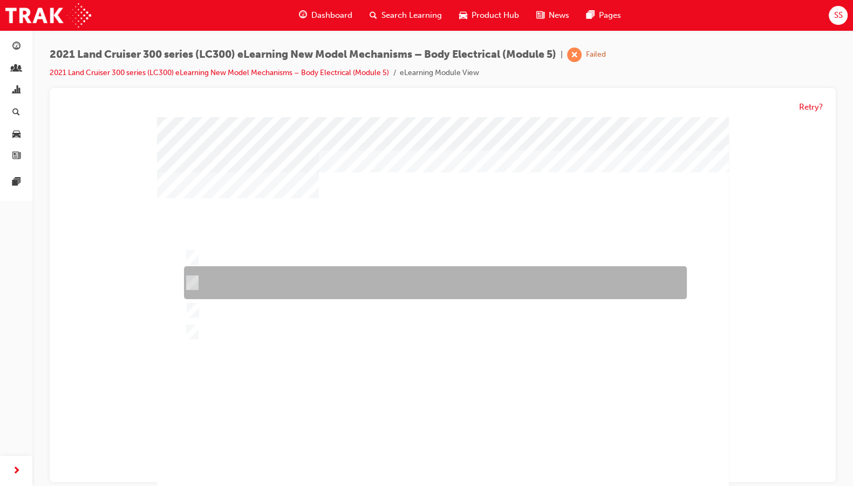
click at [344, 272] on div at bounding box center [432, 283] width 503 height 33
radio input "true"
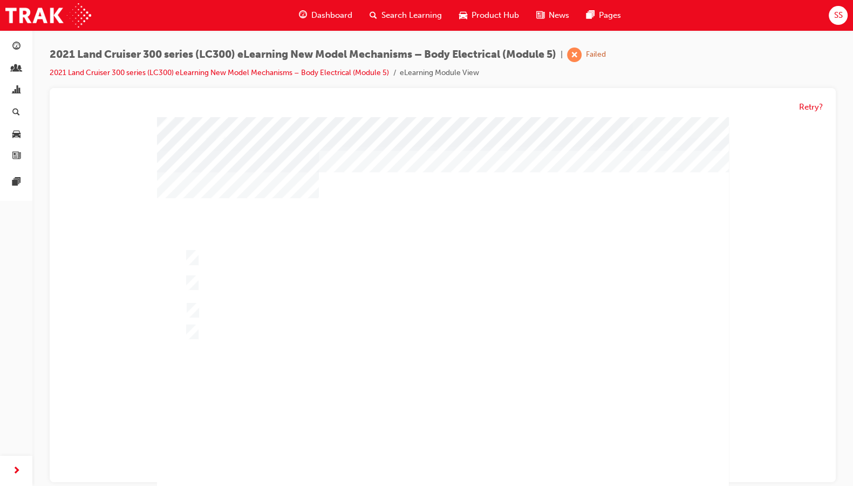
click at [383, 388] on div at bounding box center [443, 319] width 572 height 405
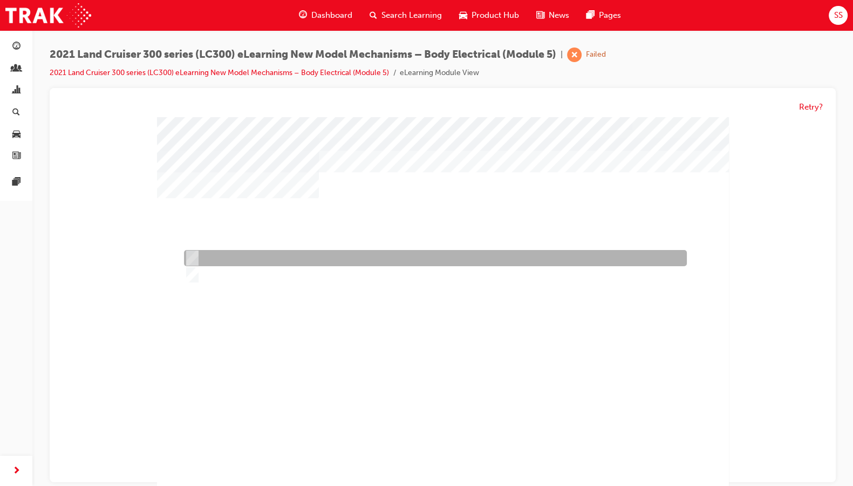
click at [235, 256] on div at bounding box center [432, 258] width 503 height 16
radio input "true"
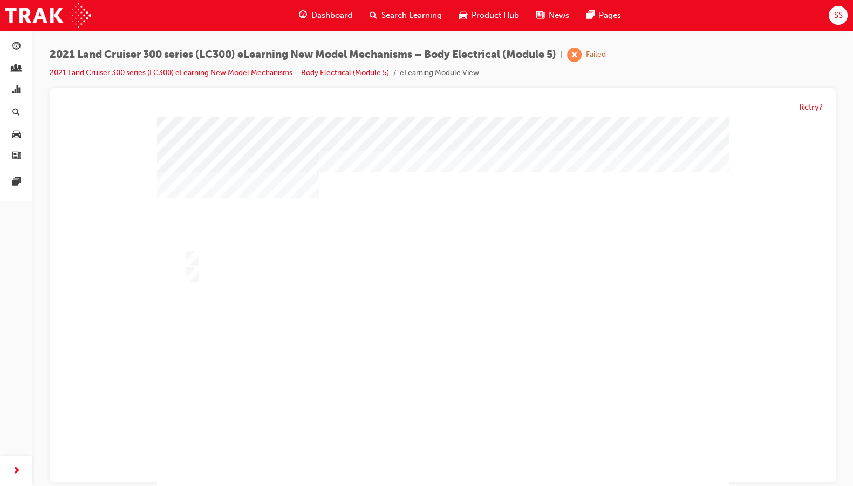
click at [385, 388] on div at bounding box center [443, 319] width 572 height 405
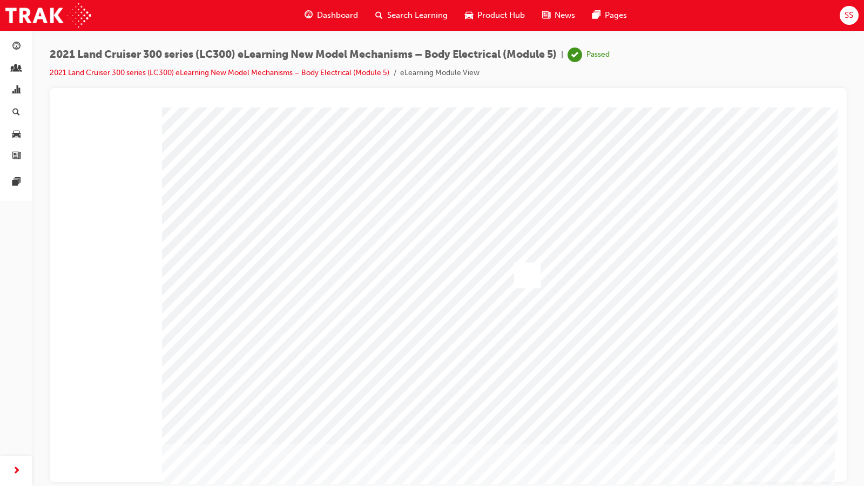
click at [388, 8] on div "Search Learning" at bounding box center [412, 15] width 90 height 22
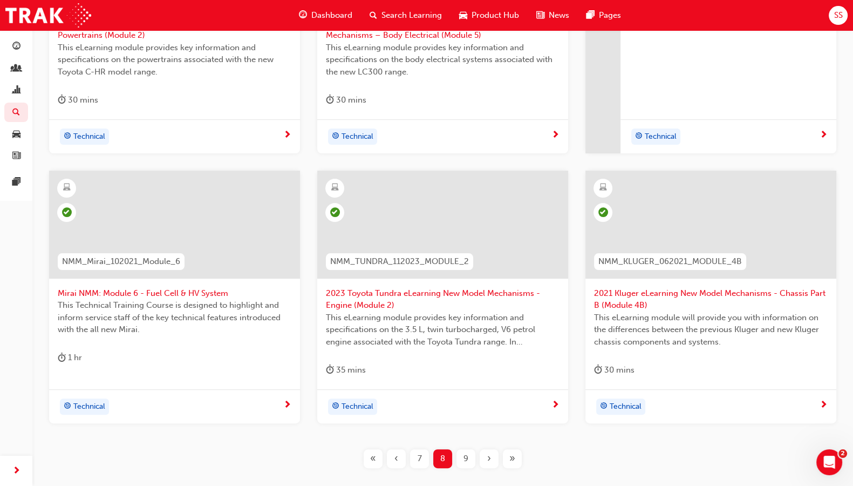
scroll to position [418, 0]
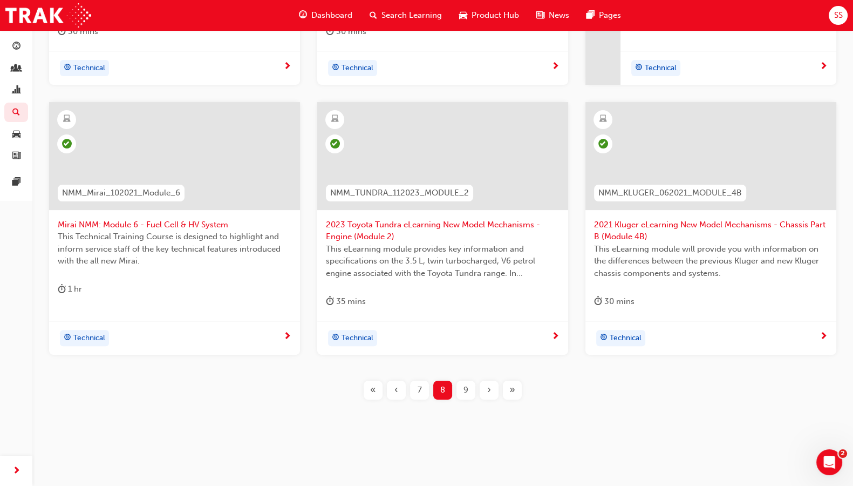
click at [467, 388] on span "9" at bounding box center [466, 390] width 5 height 12
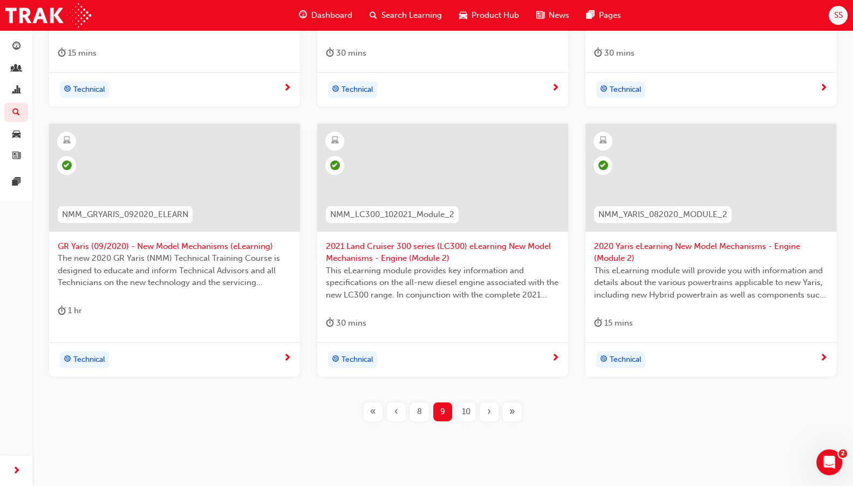
scroll to position [418, 0]
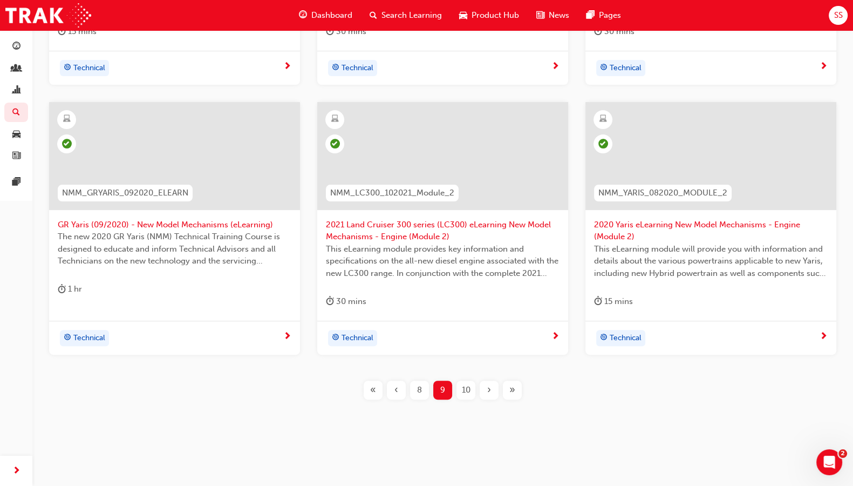
click at [462, 388] on span "10" at bounding box center [466, 390] width 9 height 12
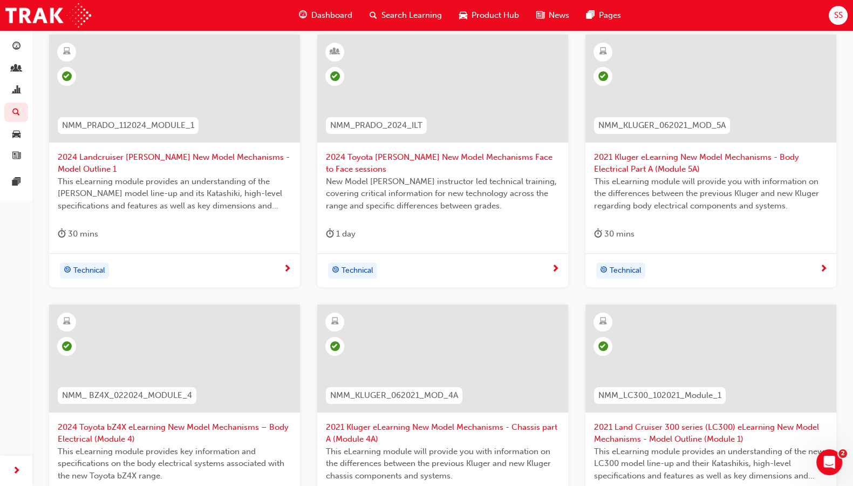
scroll to position [418, 0]
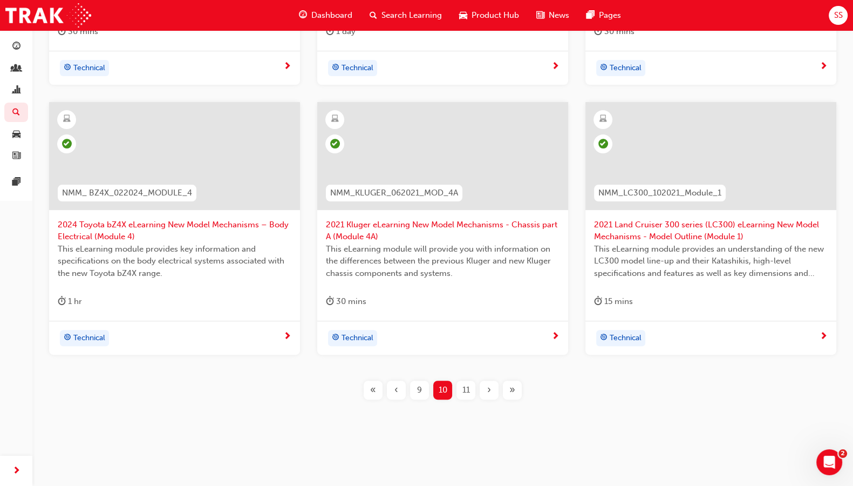
click at [475, 388] on div "11" at bounding box center [466, 390] width 19 height 19
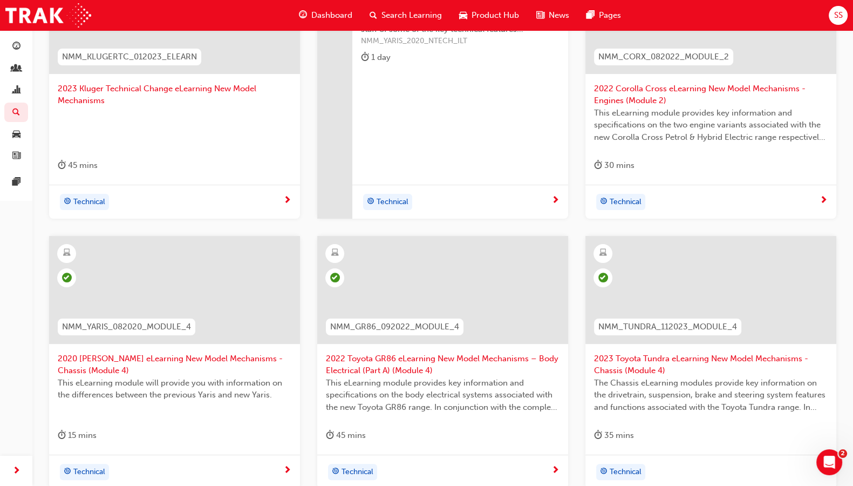
scroll to position [418, 0]
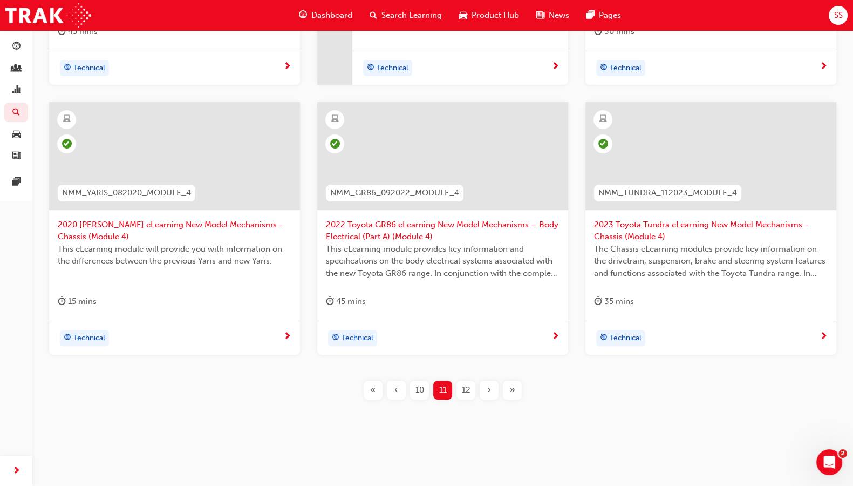
click at [464, 388] on span "12" at bounding box center [466, 390] width 9 height 12
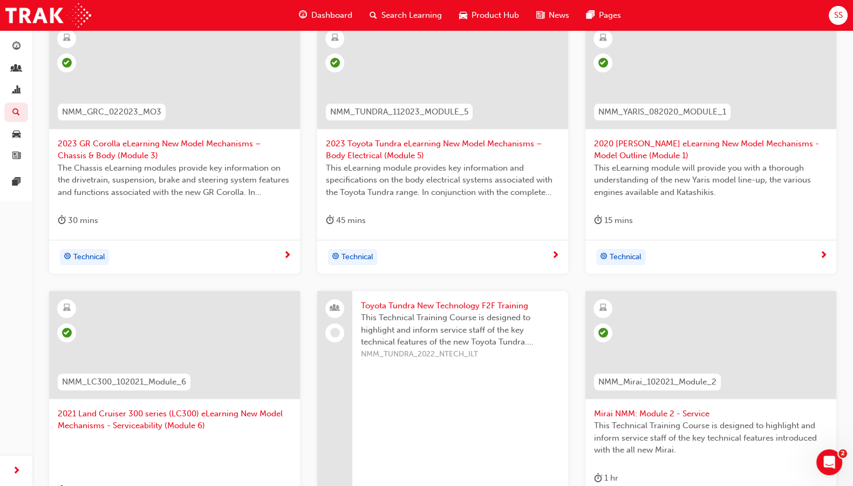
scroll to position [418, 0]
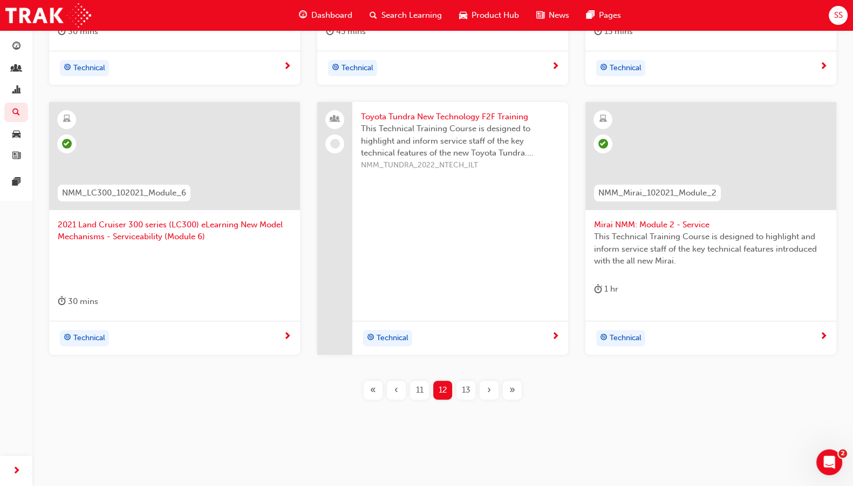
click at [472, 388] on div "13" at bounding box center [466, 390] width 19 height 19
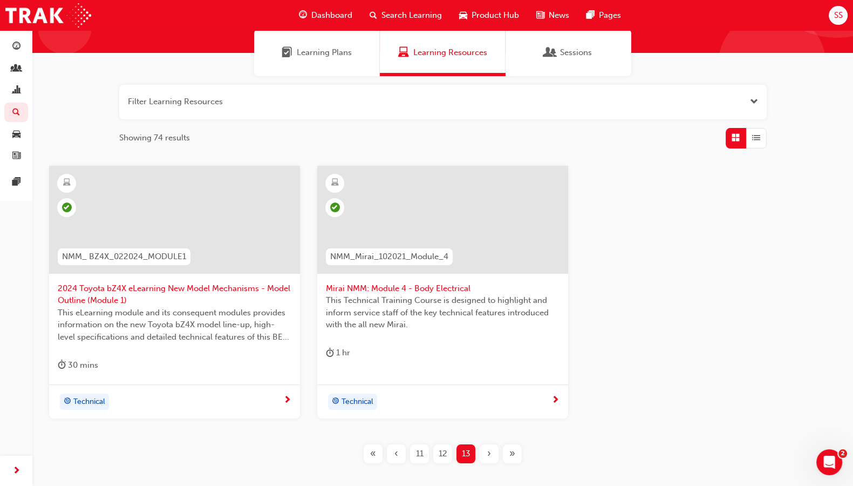
scroll to position [13, 0]
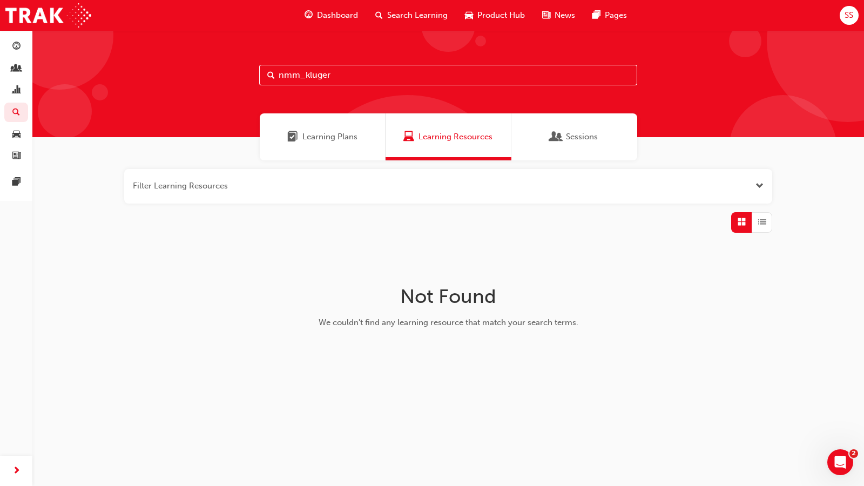
type input "nmm_kluger"
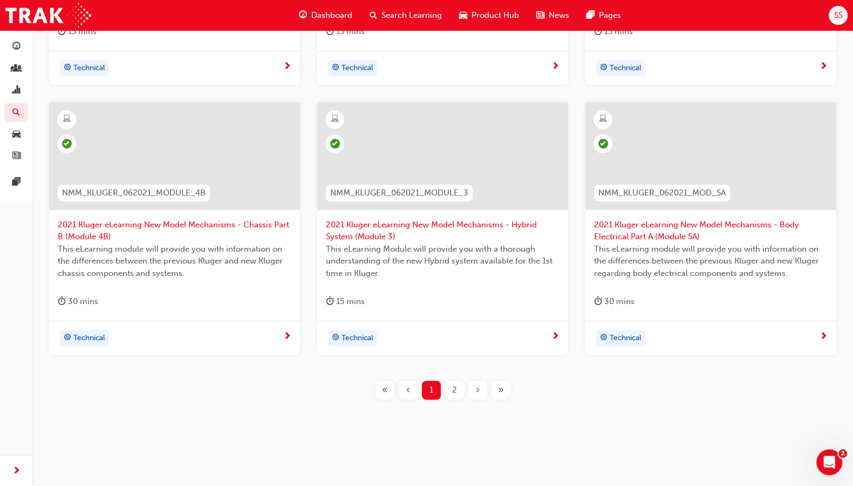
click at [449, 388] on div "2" at bounding box center [454, 390] width 19 height 19
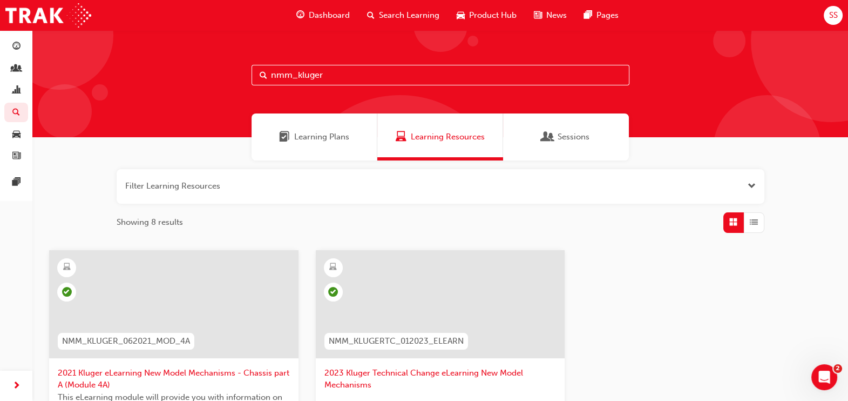
click at [690, 17] on span "SS" at bounding box center [833, 15] width 9 height 12
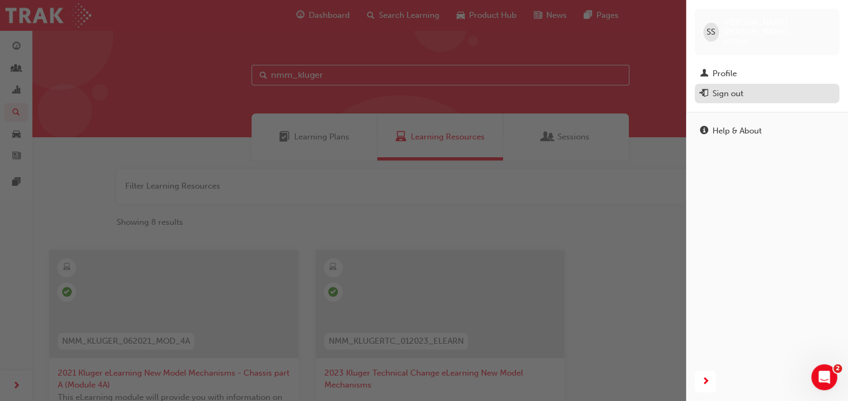
click at [690, 87] on div "Sign out" at bounding box center [767, 93] width 134 height 13
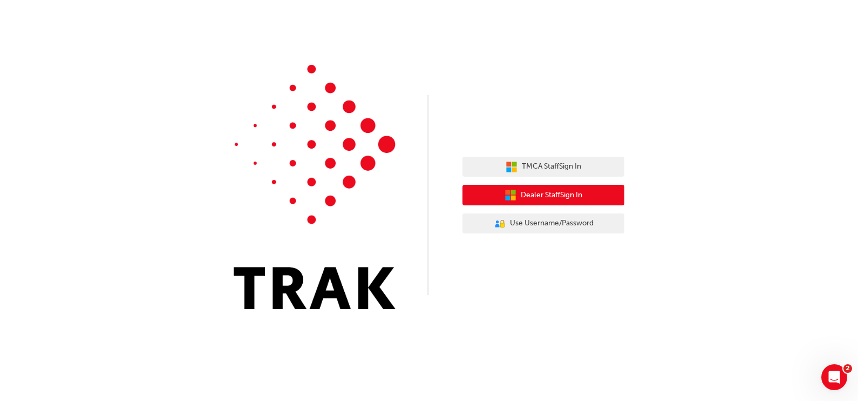
click at [564, 196] on span "Dealer Staff Sign In" at bounding box center [552, 195] width 62 height 12
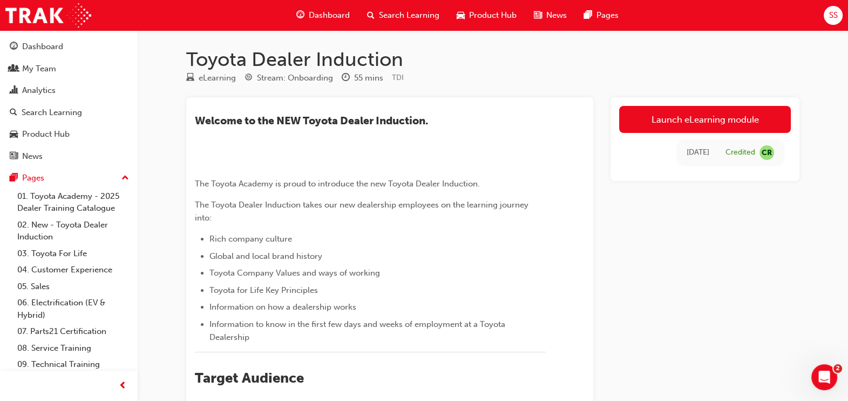
click at [829, 12] on span "SS" at bounding box center [833, 15] width 9 height 12
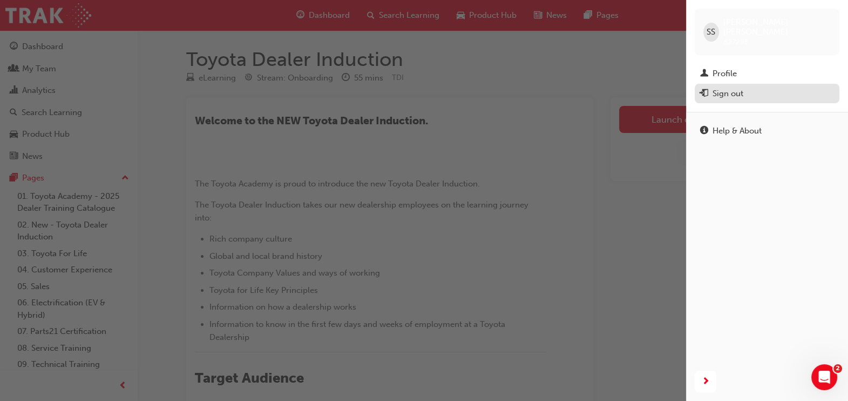
click at [738, 87] on div "Sign out" at bounding box center [728, 93] width 31 height 12
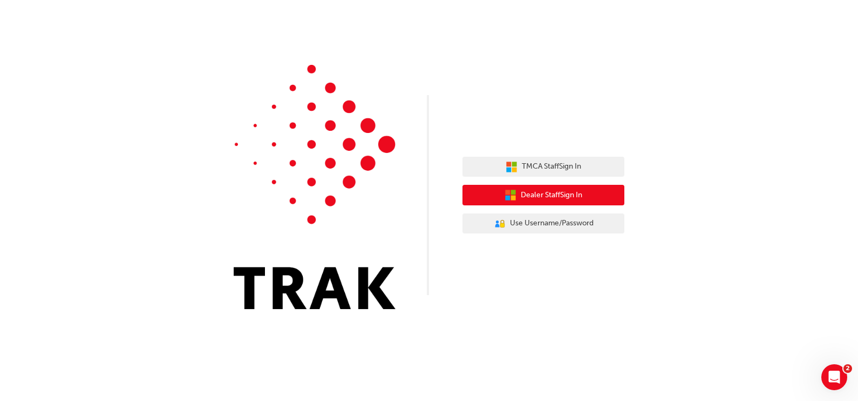
click at [549, 195] on span "Dealer Staff Sign In" at bounding box center [552, 195] width 62 height 12
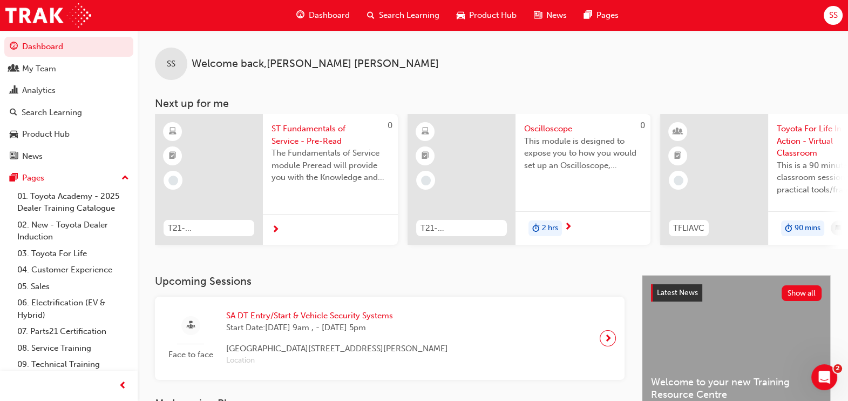
click at [834, 13] on span "SS" at bounding box center [833, 15] width 9 height 12
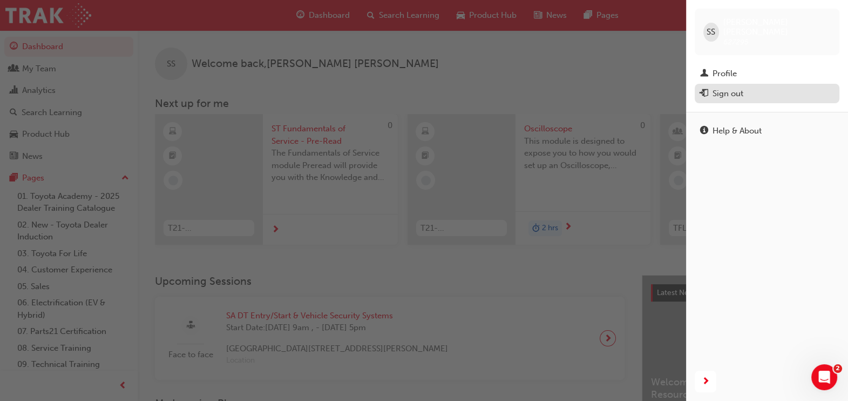
click at [719, 87] on div "Sign out" at bounding box center [728, 93] width 31 height 12
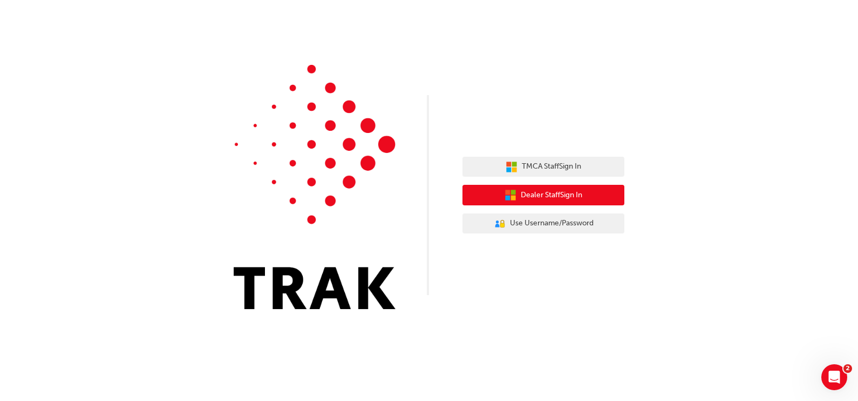
click at [535, 192] on span "Dealer Staff Sign In" at bounding box center [552, 195] width 62 height 12
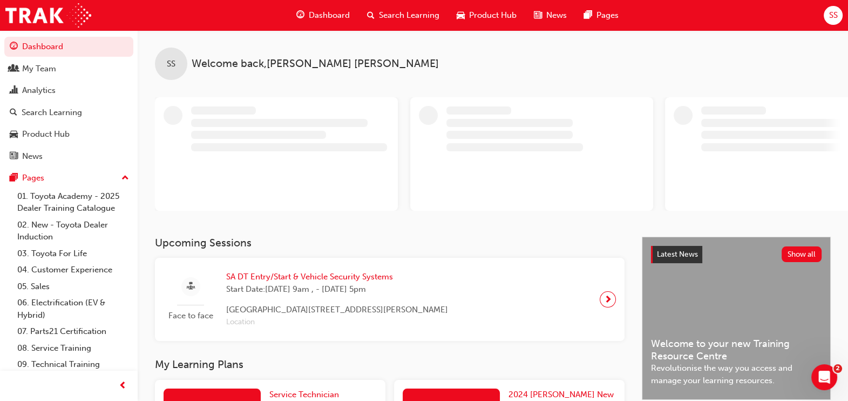
click at [831, 13] on span "SS" at bounding box center [833, 15] width 9 height 12
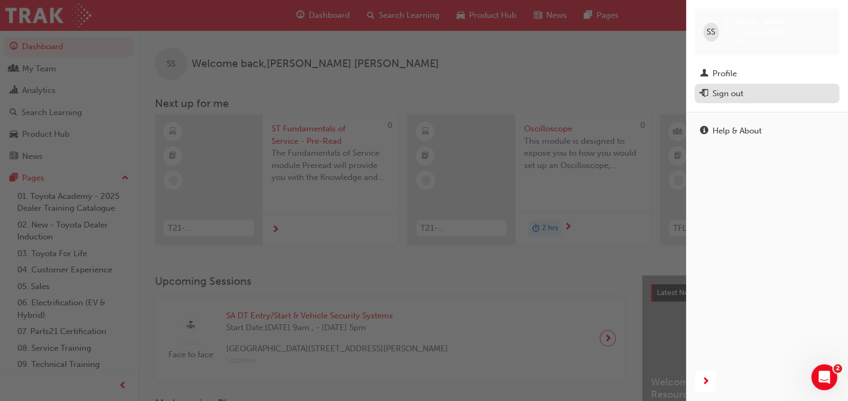
click at [718, 87] on div "Sign out" at bounding box center [728, 93] width 31 height 12
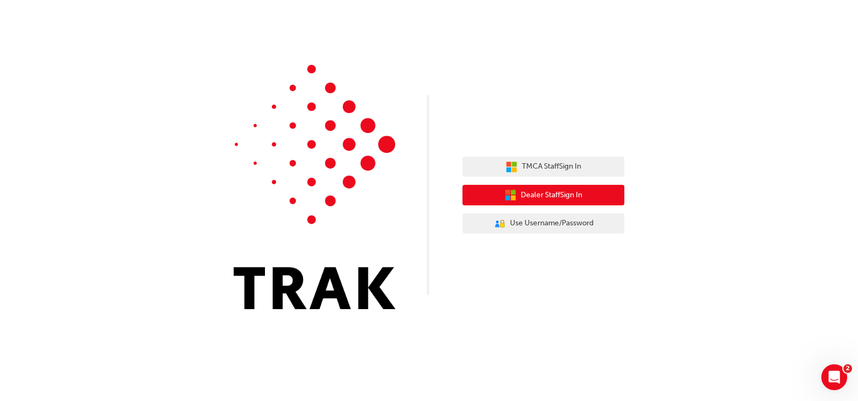
click at [559, 197] on span "Dealer Staff Sign In" at bounding box center [552, 195] width 62 height 12
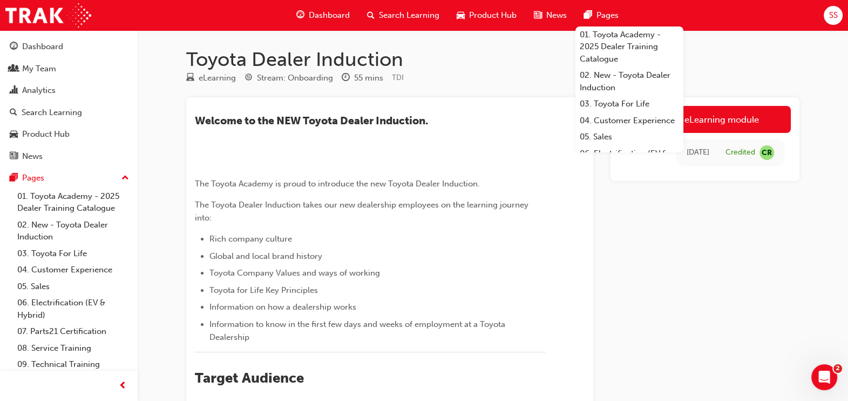
click at [832, 10] on span "SS" at bounding box center [833, 15] width 9 height 12
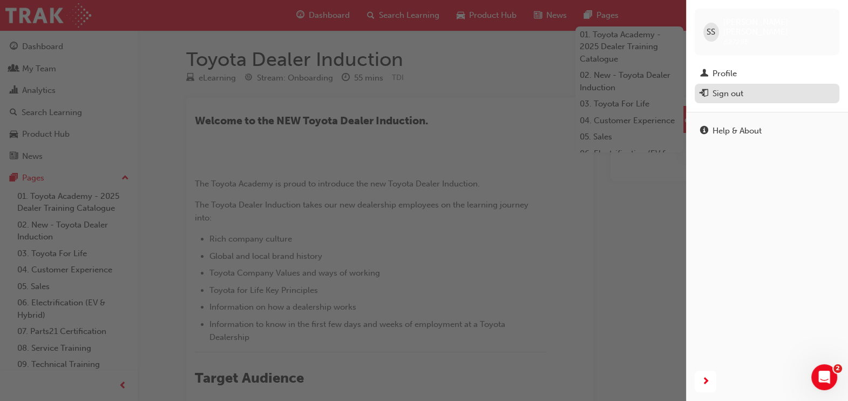
click at [703, 89] on span "exit-icon" at bounding box center [704, 94] width 8 height 10
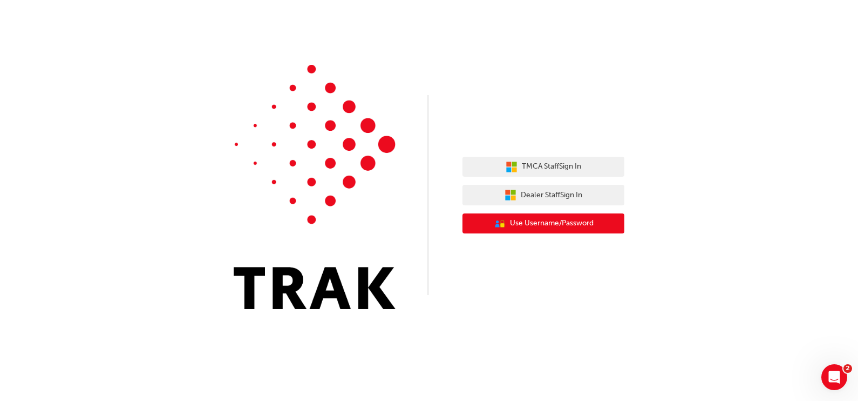
click at [523, 225] on span "Use Username/Password" at bounding box center [552, 223] width 84 height 12
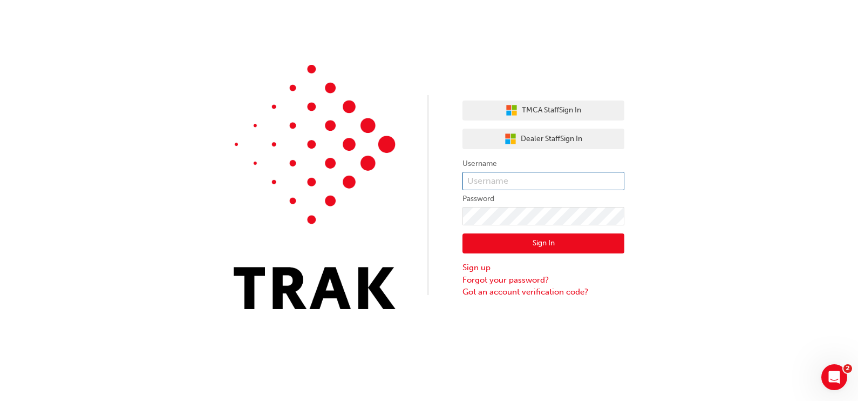
type input "eastside"
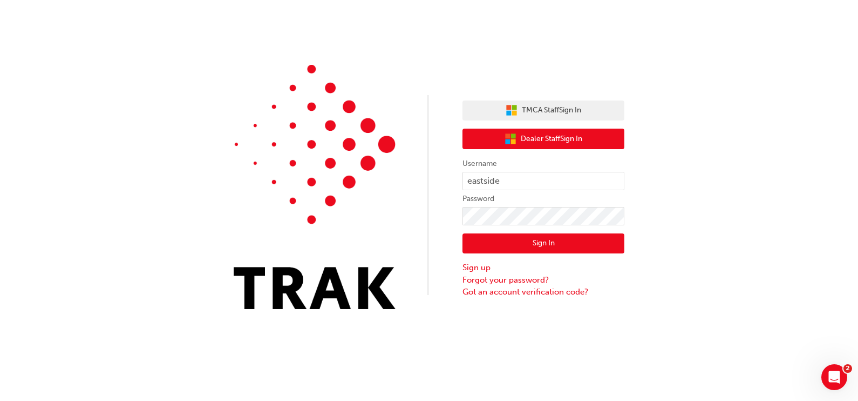
click at [526, 140] on span "Dealer Staff Sign In" at bounding box center [552, 139] width 62 height 12
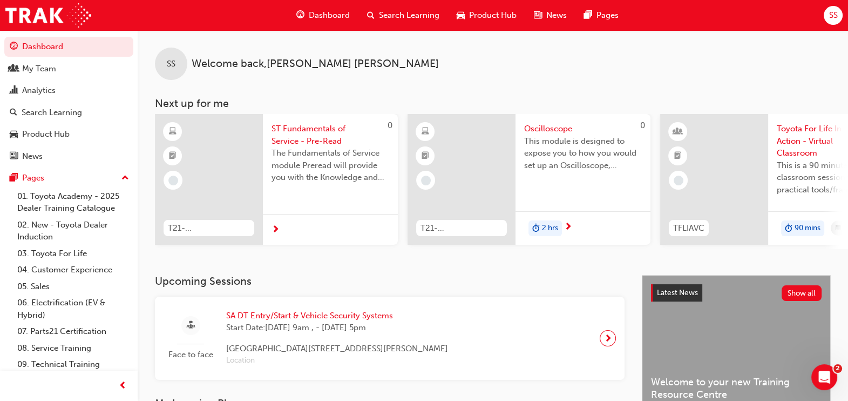
click at [286, 315] on span "SA DT Entry/Start & Vehicle Security Systems" at bounding box center [337, 315] width 222 height 12
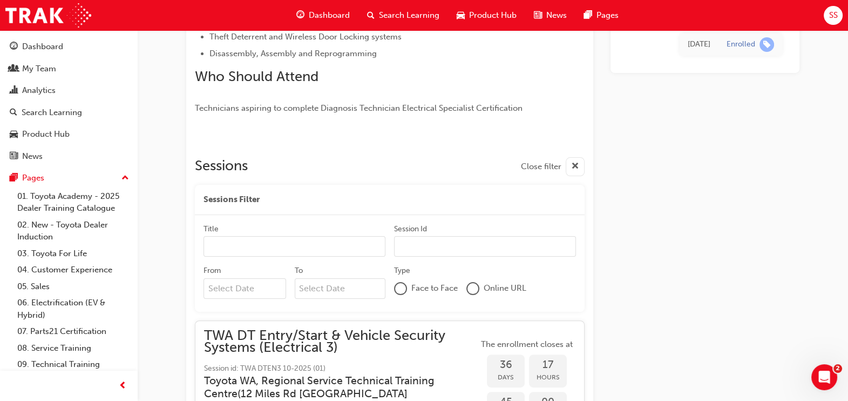
scroll to position [315, 0]
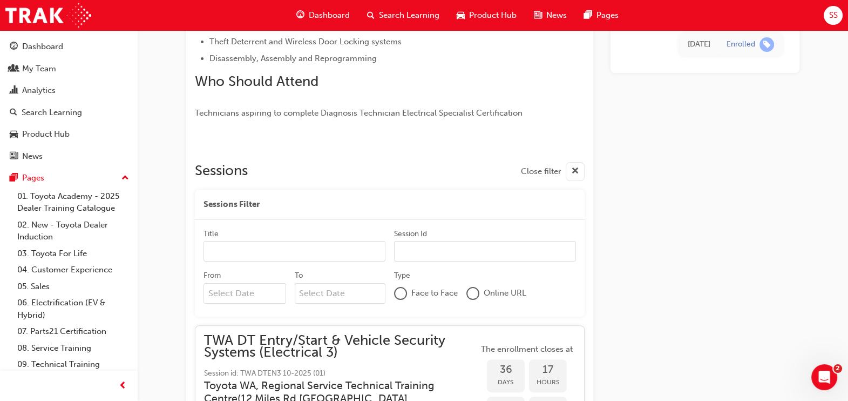
click at [830, 18] on span "SS" at bounding box center [833, 15] width 9 height 12
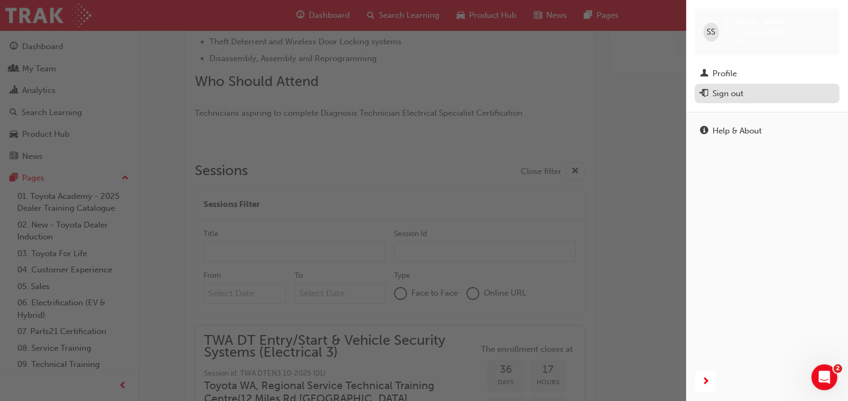
click at [736, 87] on div "Sign out" at bounding box center [728, 93] width 31 height 12
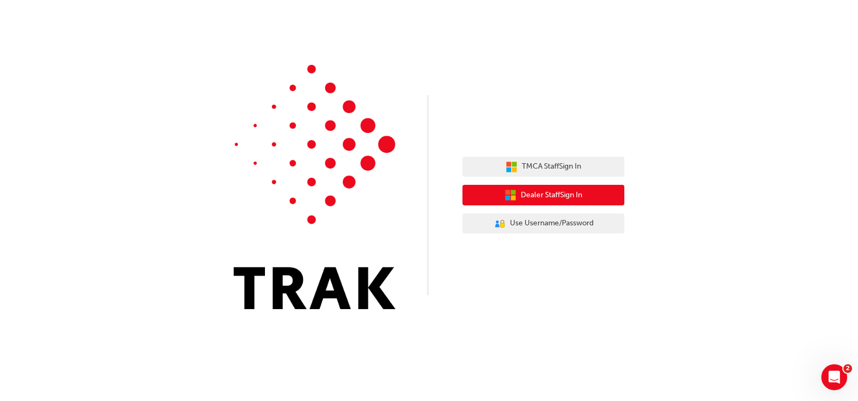
click at [554, 201] on button "Dealer Staff Sign In" at bounding box center [544, 195] width 162 height 21
click at [546, 195] on span "Dealer Staff Sign In" at bounding box center [552, 195] width 62 height 12
click at [534, 196] on span "Dealer Staff Sign In" at bounding box center [552, 195] width 62 height 12
